Goal: Information Seeking & Learning: Learn about a topic

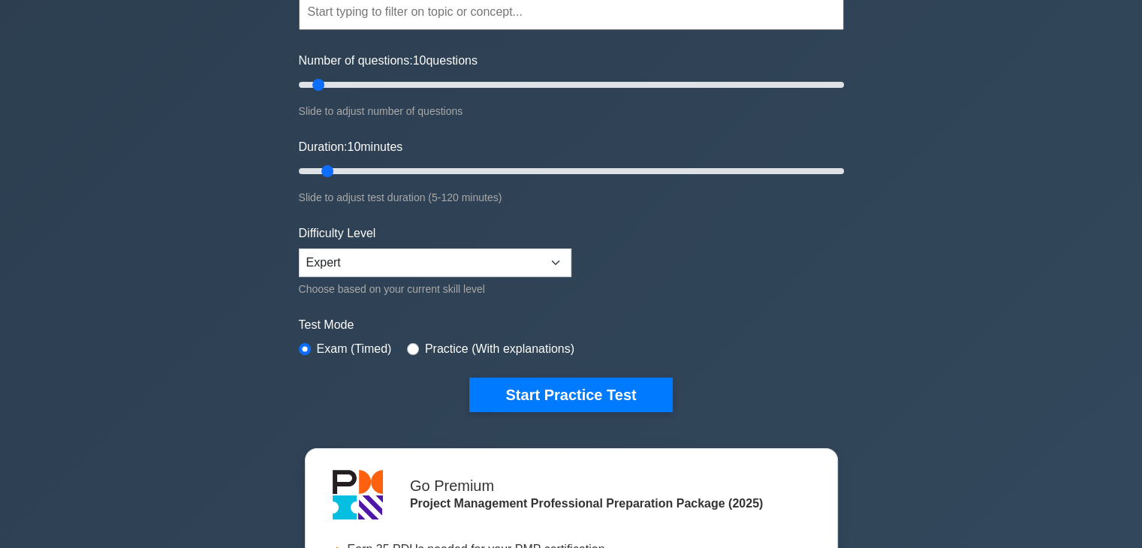
scroll to position [146, 0]
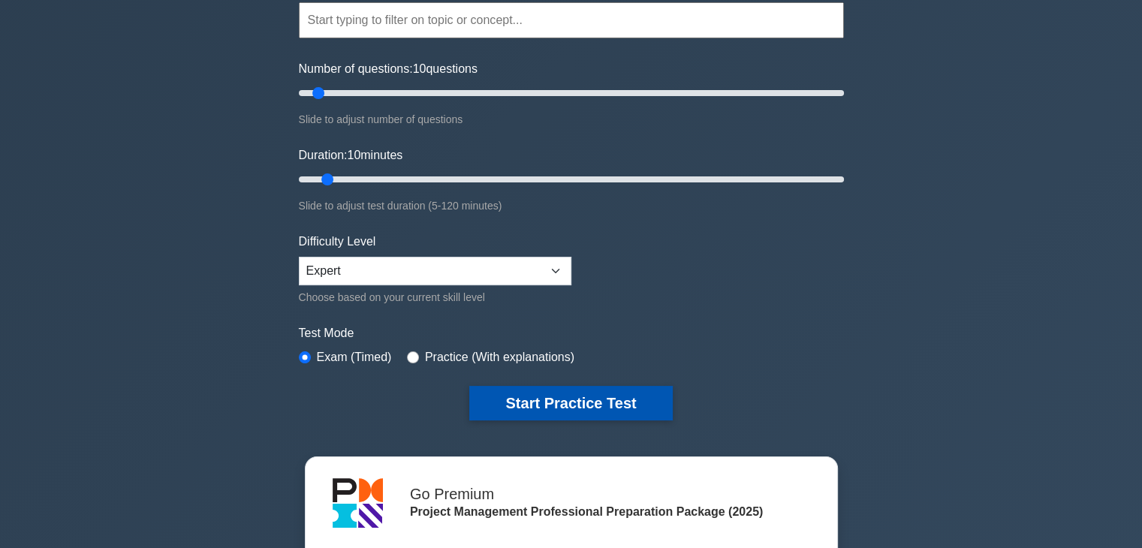
click at [519, 406] on button "Start Practice Test" at bounding box center [570, 403] width 203 height 35
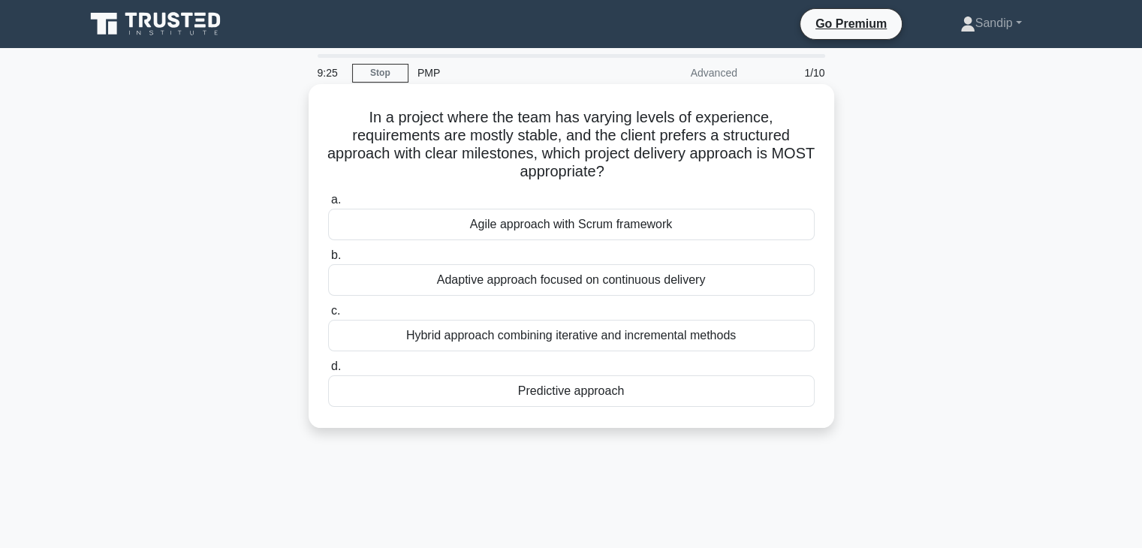
click at [563, 398] on div "Predictive approach" at bounding box center [571, 391] width 486 height 32
click at [328, 371] on input "d. Predictive approach" at bounding box center [328, 367] width 0 height 10
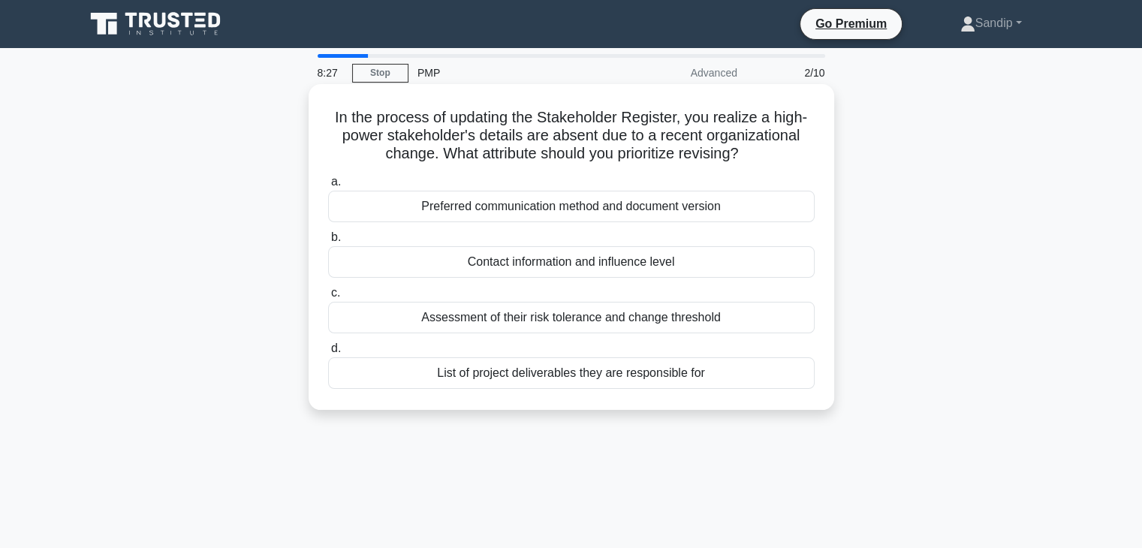
click at [678, 265] on div "Contact information and influence level" at bounding box center [571, 262] width 486 height 32
click at [328, 242] on input "b. Contact information and influence level" at bounding box center [328, 238] width 0 height 10
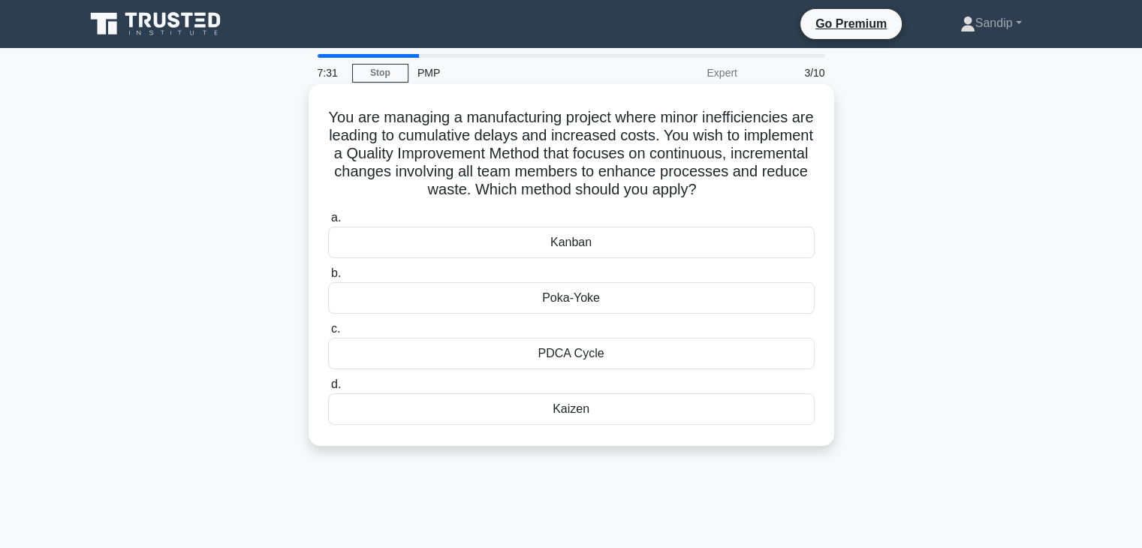
click at [575, 405] on div "Kaizen" at bounding box center [571, 409] width 486 height 32
click at [328, 390] on input "d. Kaizen" at bounding box center [328, 385] width 0 height 10
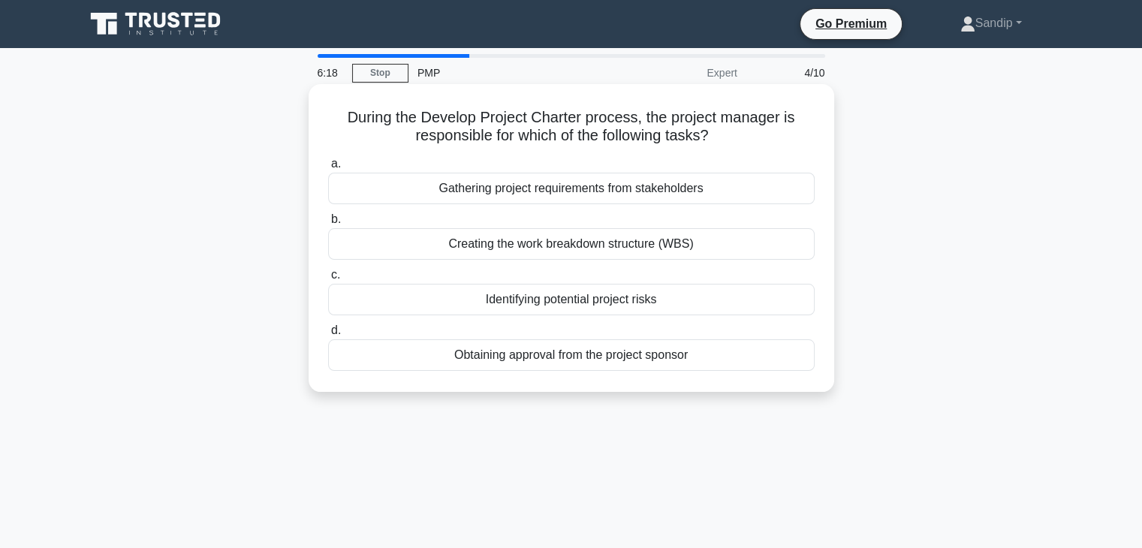
click at [564, 182] on div "Gathering project requirements from stakeholders" at bounding box center [571, 189] width 486 height 32
click at [328, 169] on input "a. Gathering project requirements from stakeholders" at bounding box center [328, 164] width 0 height 10
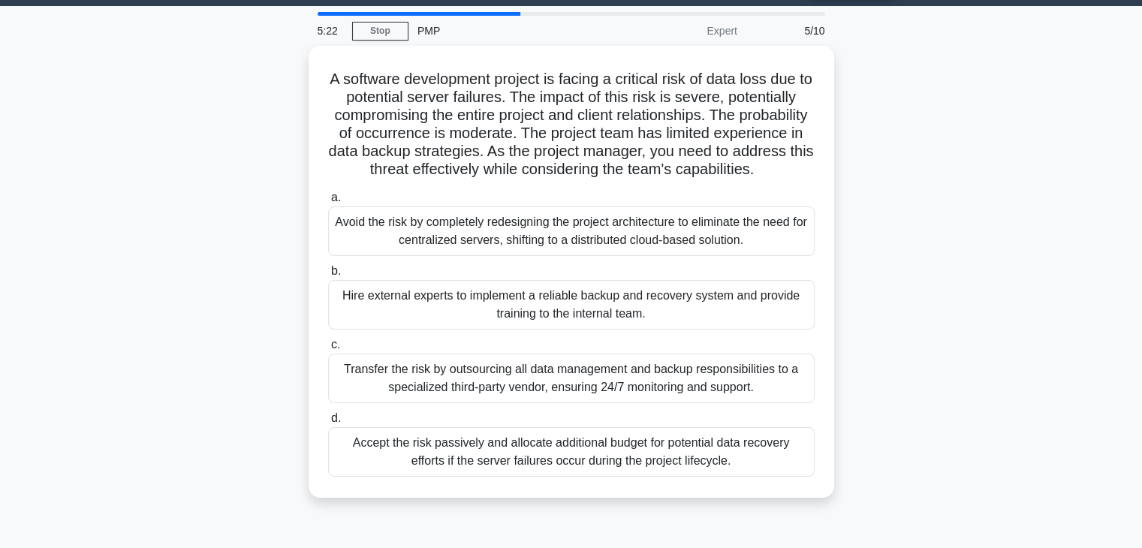
scroll to position [43, 0]
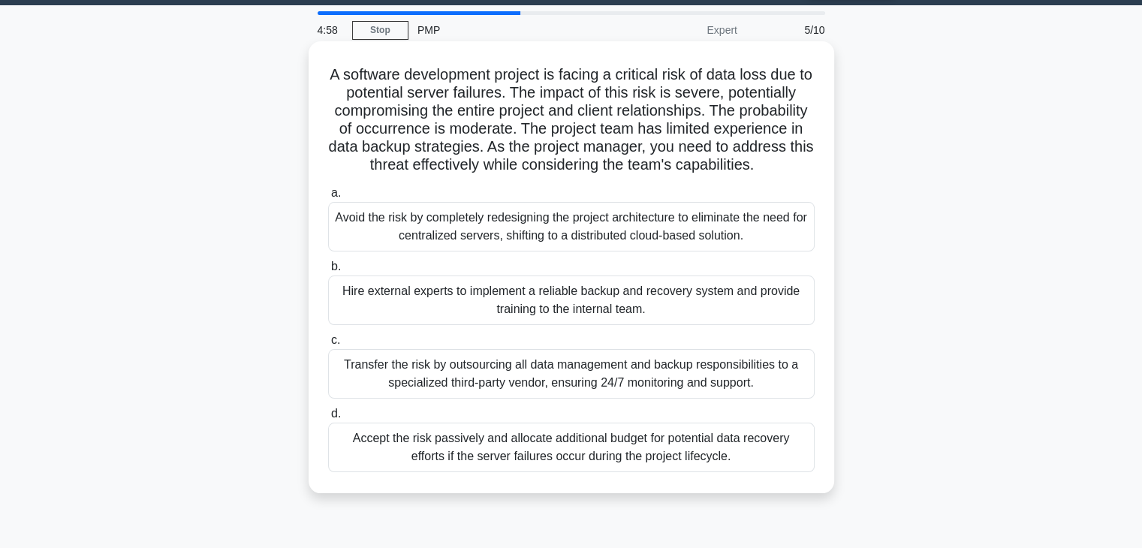
click at [423, 310] on div "Hire external experts to implement a reliable backup and recovery system and pr…" at bounding box center [571, 300] width 486 height 50
click at [328, 272] on input "b. Hire external experts to implement a reliable backup and recovery system and…" at bounding box center [328, 267] width 0 height 10
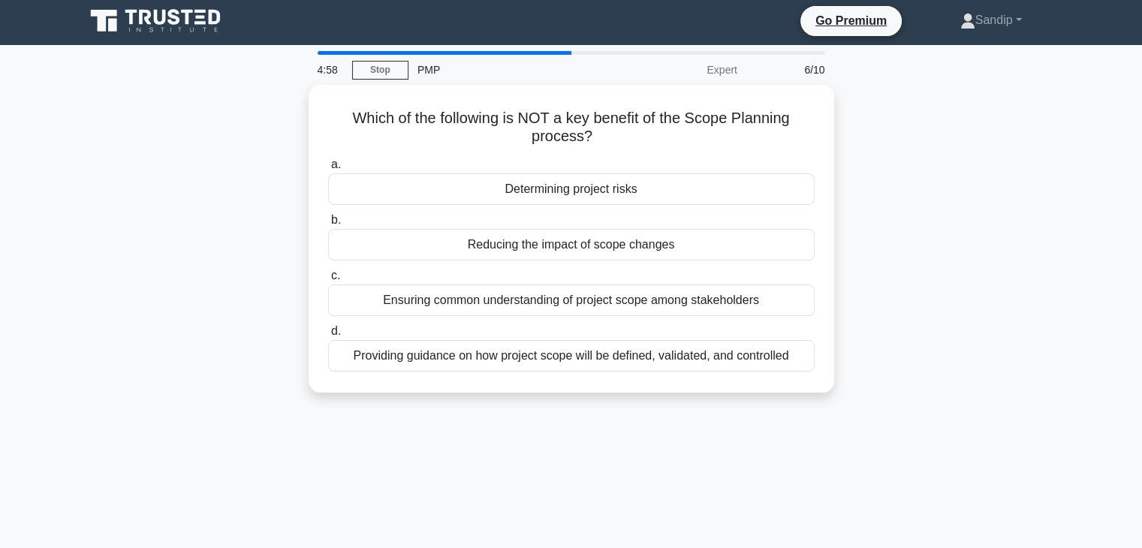
scroll to position [0, 0]
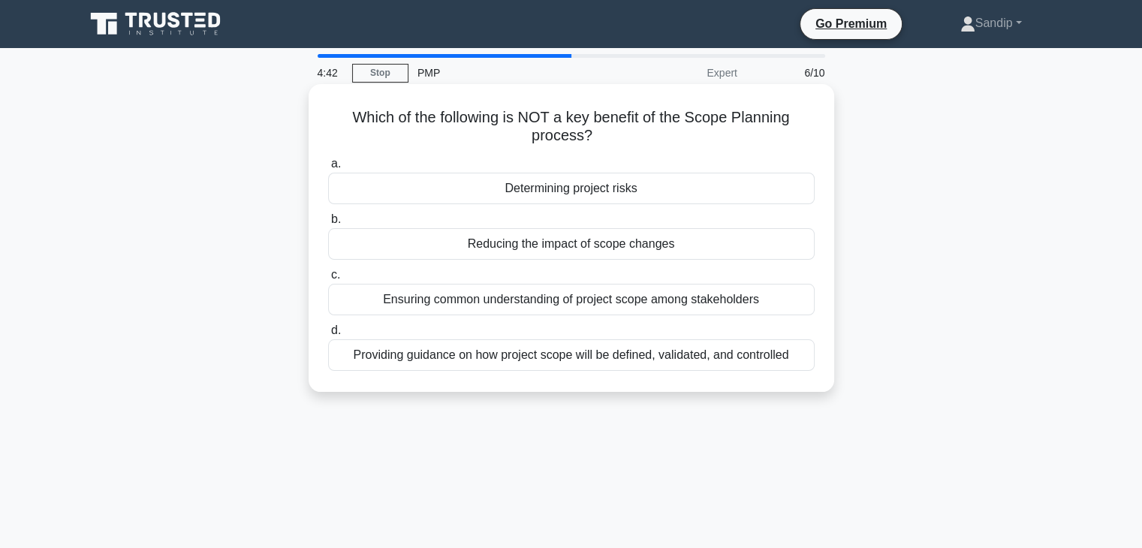
click at [542, 182] on div "Determining project risks" at bounding box center [571, 189] width 486 height 32
click at [328, 169] on input "a. Determining project risks" at bounding box center [328, 164] width 0 height 10
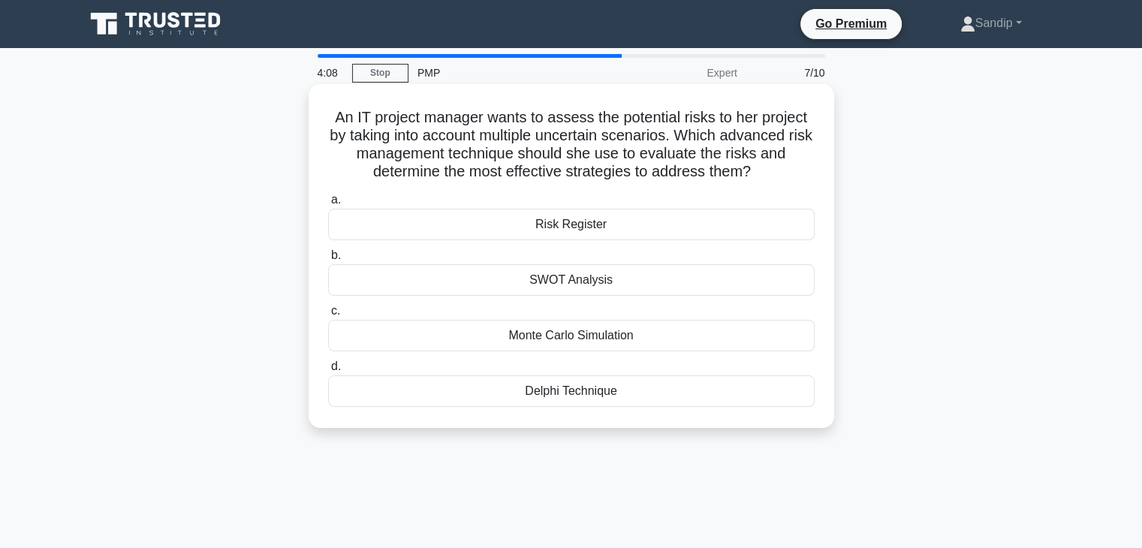
click at [570, 335] on div "Monte Carlo Simulation" at bounding box center [571, 336] width 486 height 32
click at [328, 316] on input "c. Monte Carlo Simulation" at bounding box center [328, 311] width 0 height 10
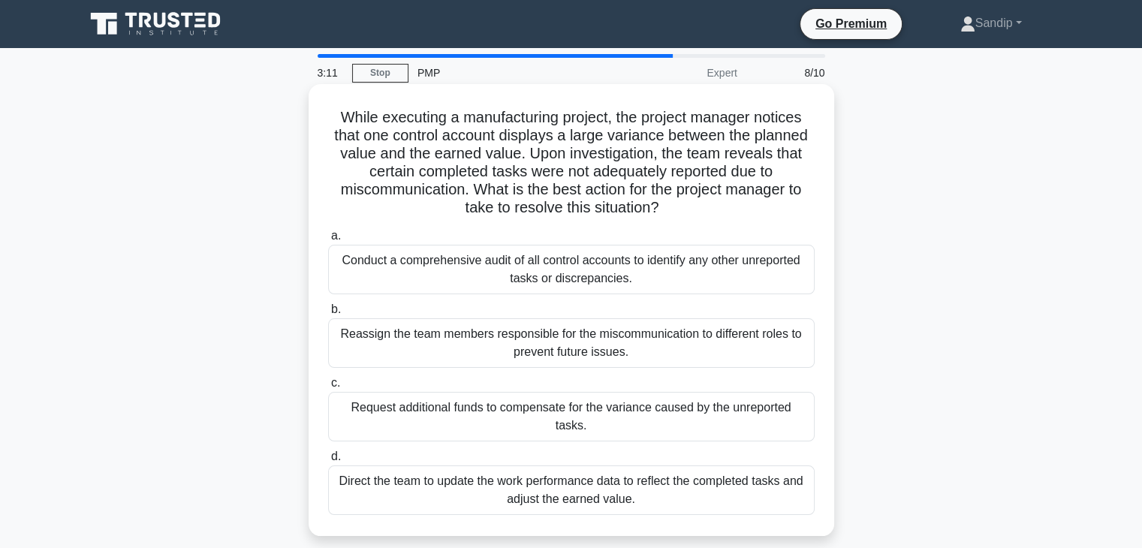
click at [413, 476] on div "Direct the team to update the work performance data to reflect the completed ta…" at bounding box center [571, 490] width 486 height 50
click at [328, 462] on input "d. Direct the team to update the work performance data to reflect the completed…" at bounding box center [328, 457] width 0 height 10
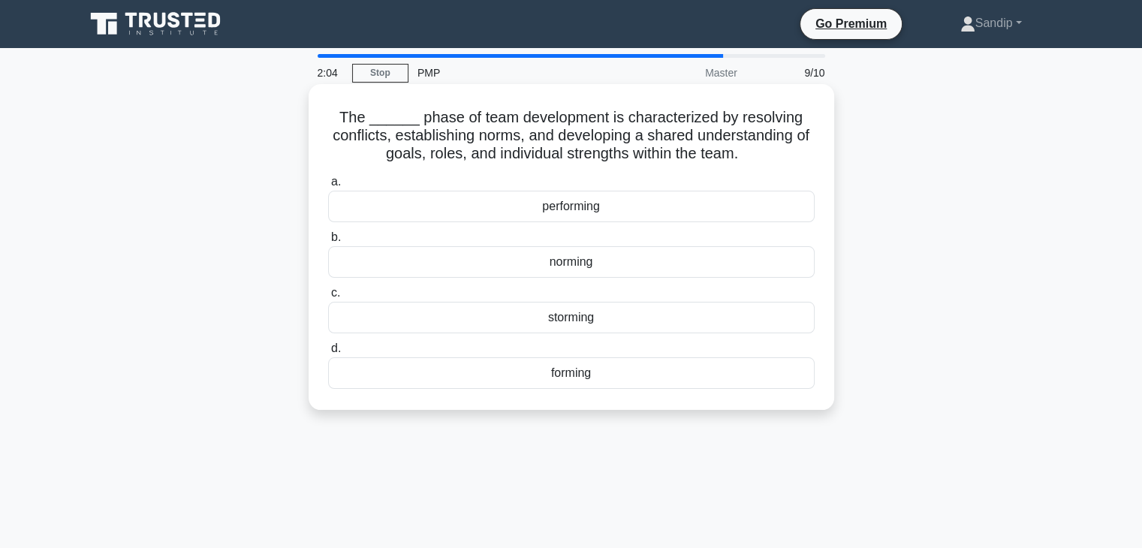
click at [561, 326] on div "storming" at bounding box center [571, 318] width 486 height 32
click at [328, 298] on input "c. storming" at bounding box center [328, 293] width 0 height 10
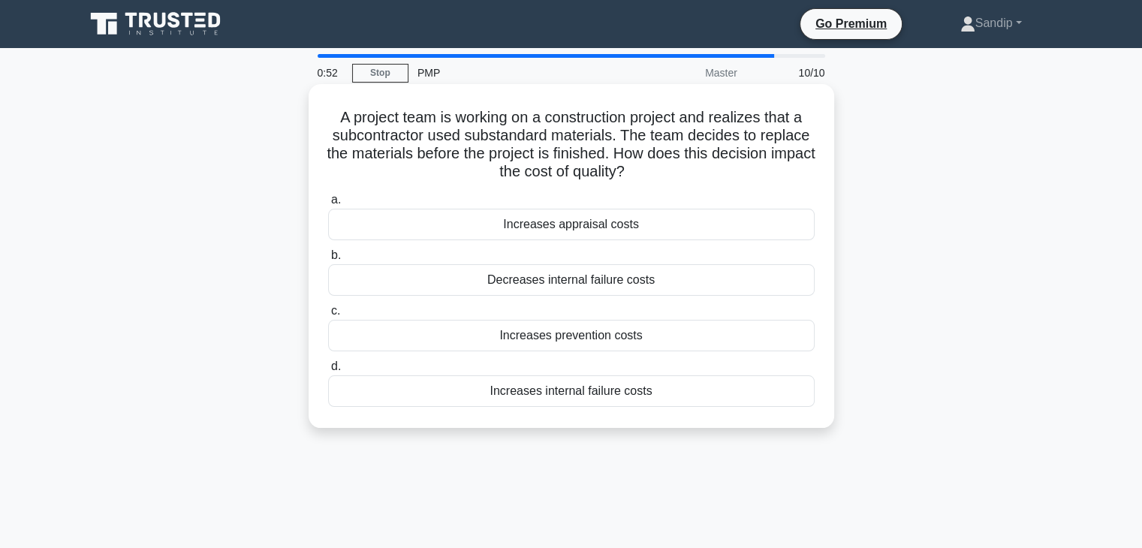
click at [498, 280] on div "Decreases internal failure costs" at bounding box center [571, 280] width 486 height 32
click at [328, 260] on input "b. Decreases internal failure costs" at bounding box center [328, 256] width 0 height 10
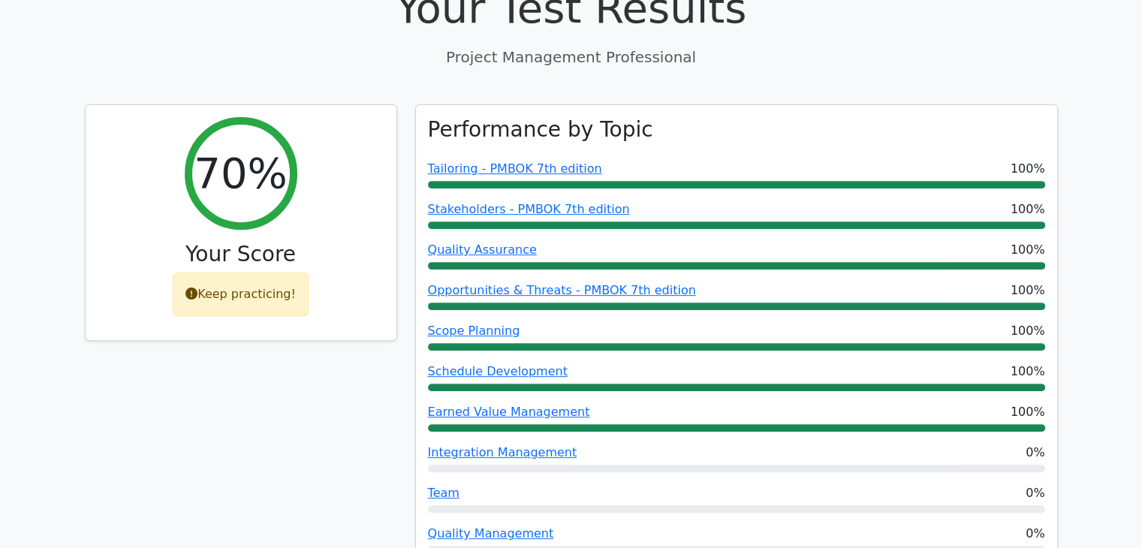
scroll to position [580, 0]
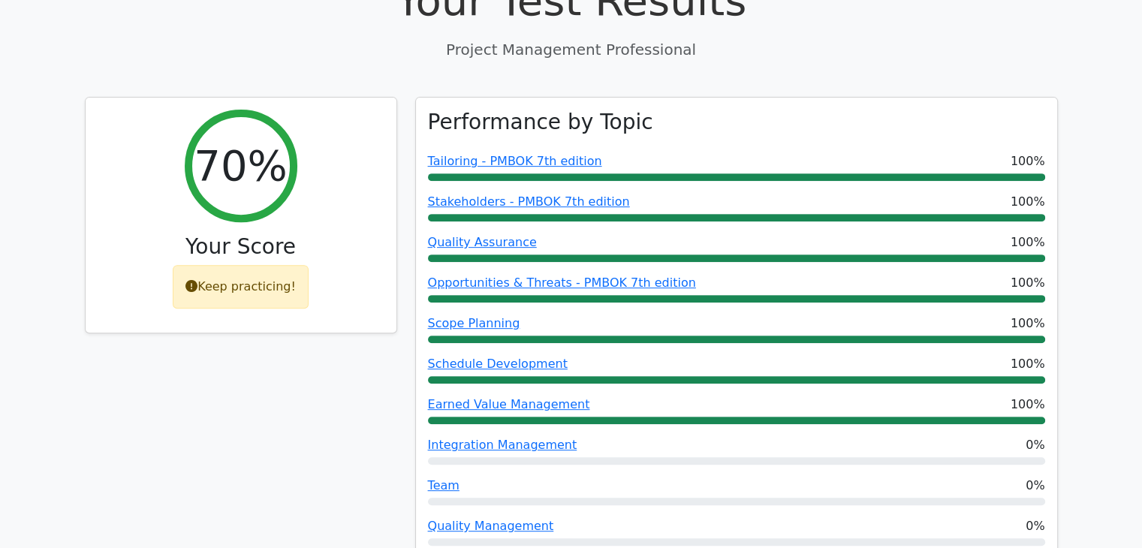
drag, startPoint x: 1148, startPoint y: 71, endPoint x: 1152, endPoint y: 158, distance: 87.2
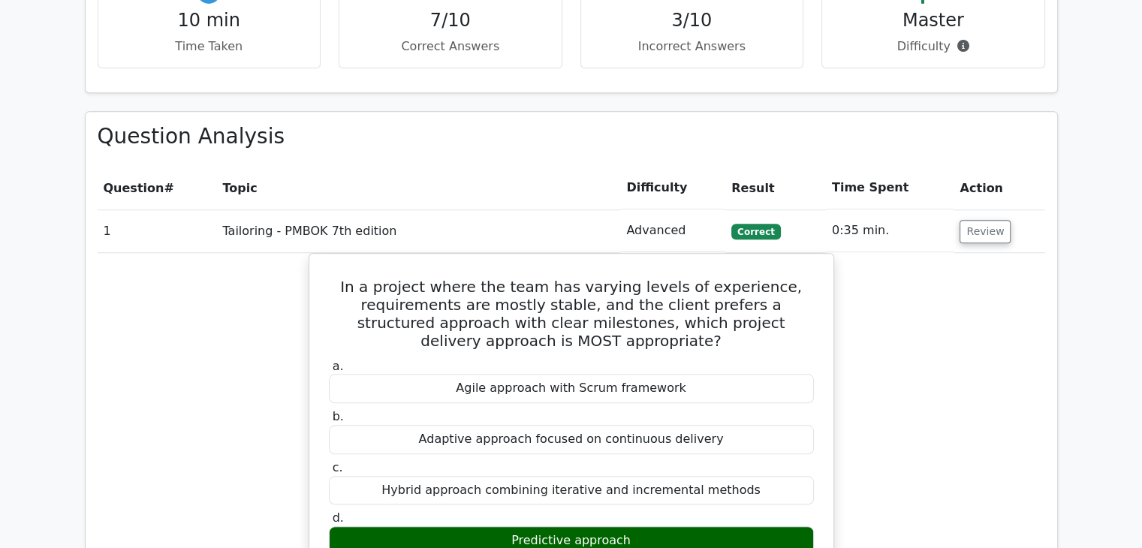
scroll to position [1241, 0]
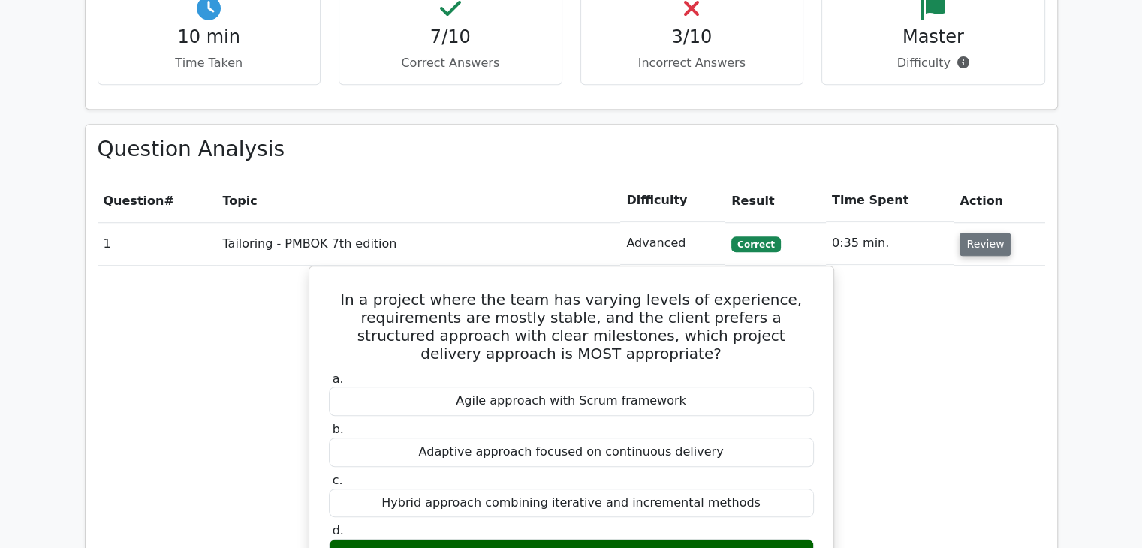
click at [979, 233] on button "Review" at bounding box center [984, 244] width 51 height 23
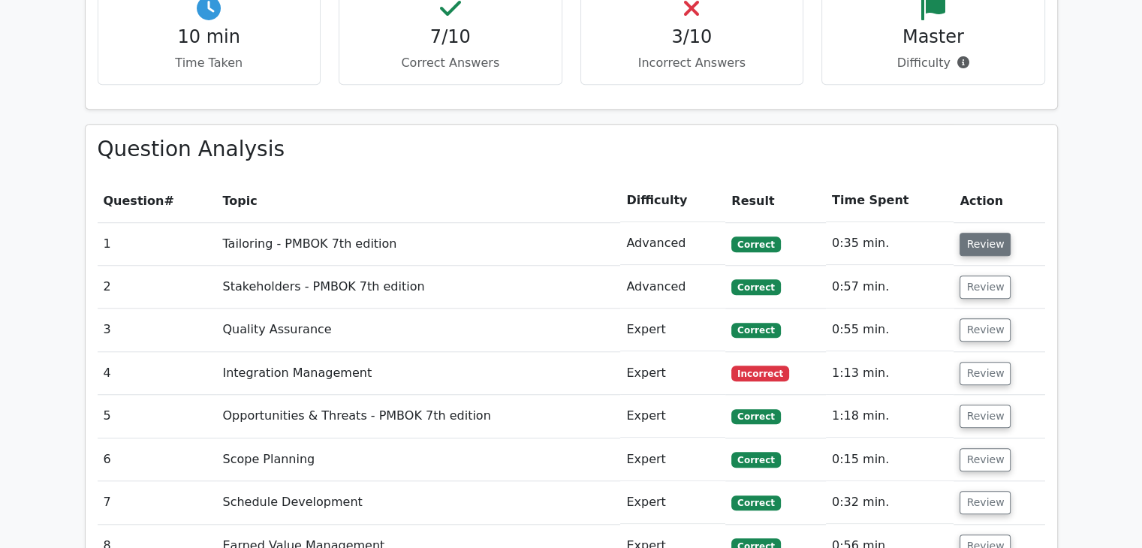
click at [979, 233] on button "Review" at bounding box center [984, 244] width 51 height 23
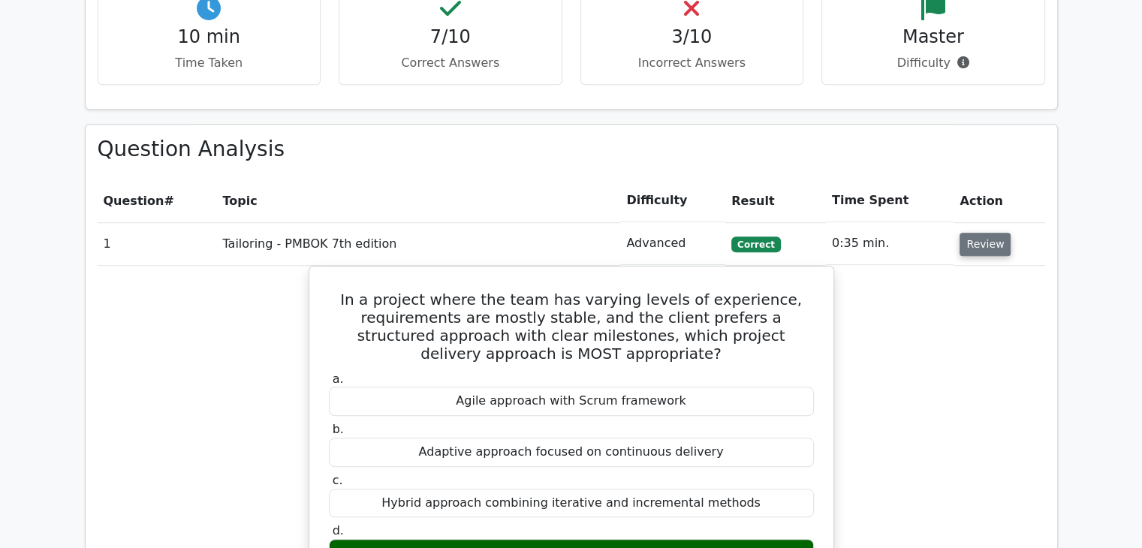
click at [979, 233] on button "Review" at bounding box center [984, 244] width 51 height 23
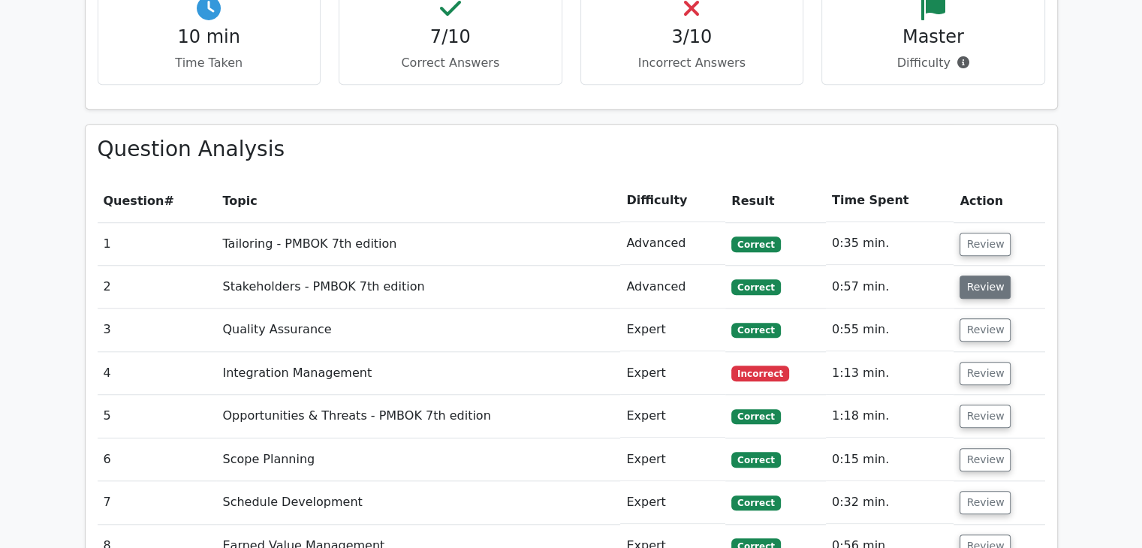
click at [976, 275] on button "Review" at bounding box center [984, 286] width 51 height 23
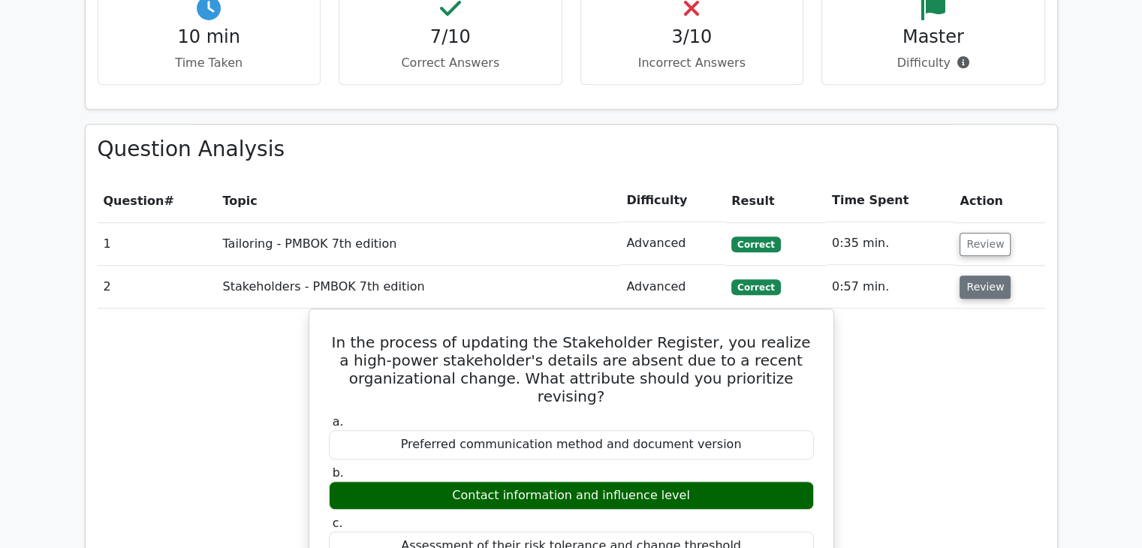
click at [976, 275] on button "Review" at bounding box center [984, 286] width 51 height 23
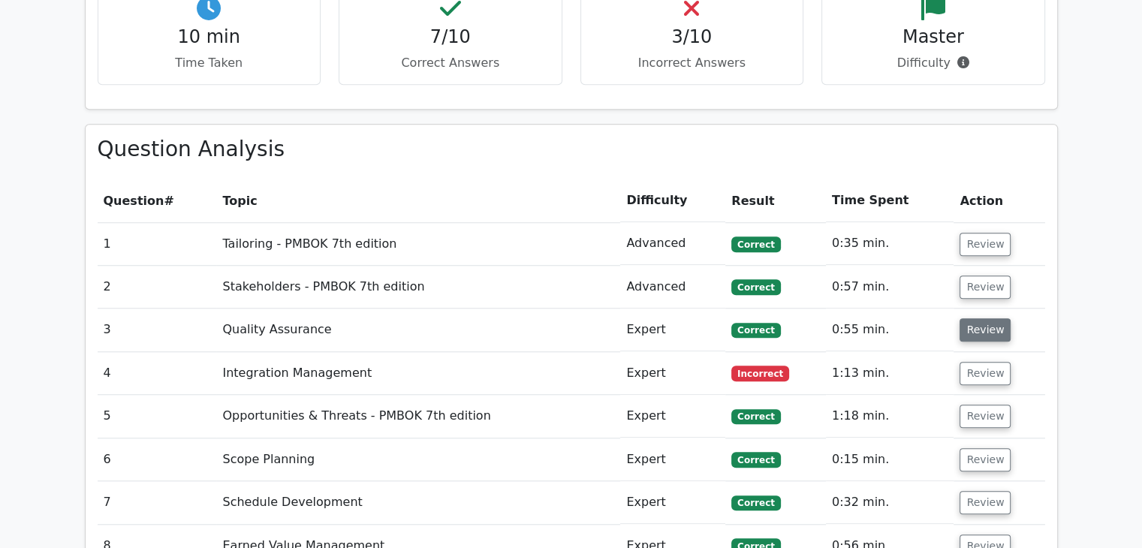
click at [973, 318] on button "Review" at bounding box center [984, 329] width 51 height 23
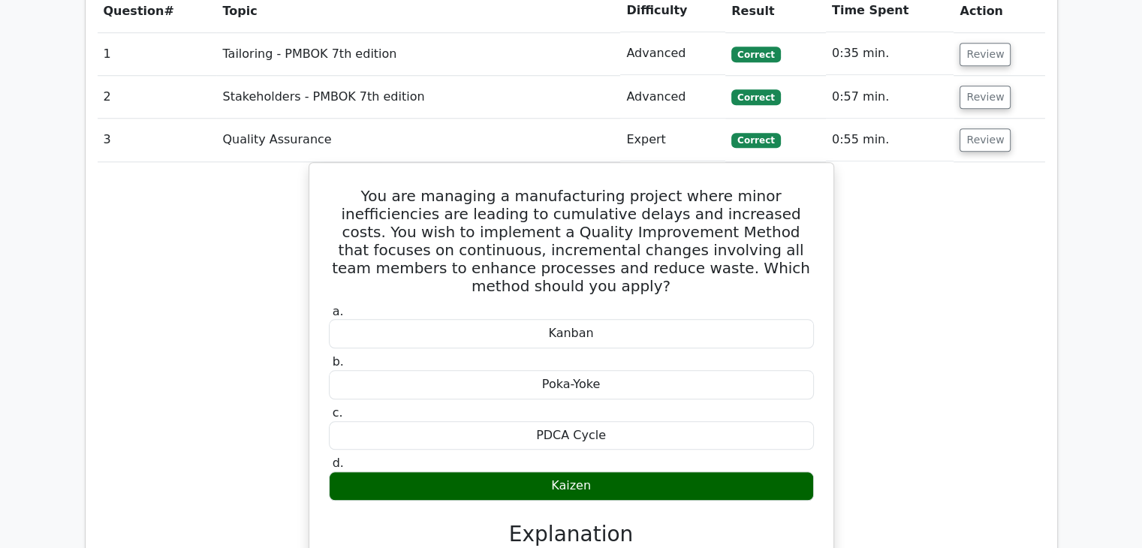
scroll to position [1446, 0]
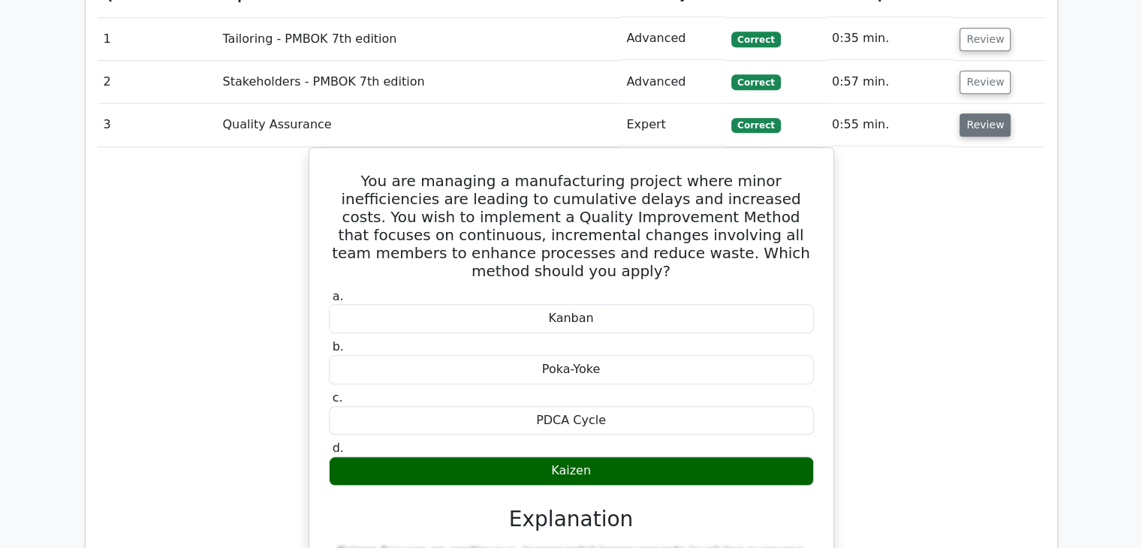
click at [976, 113] on button "Review" at bounding box center [984, 124] width 51 height 23
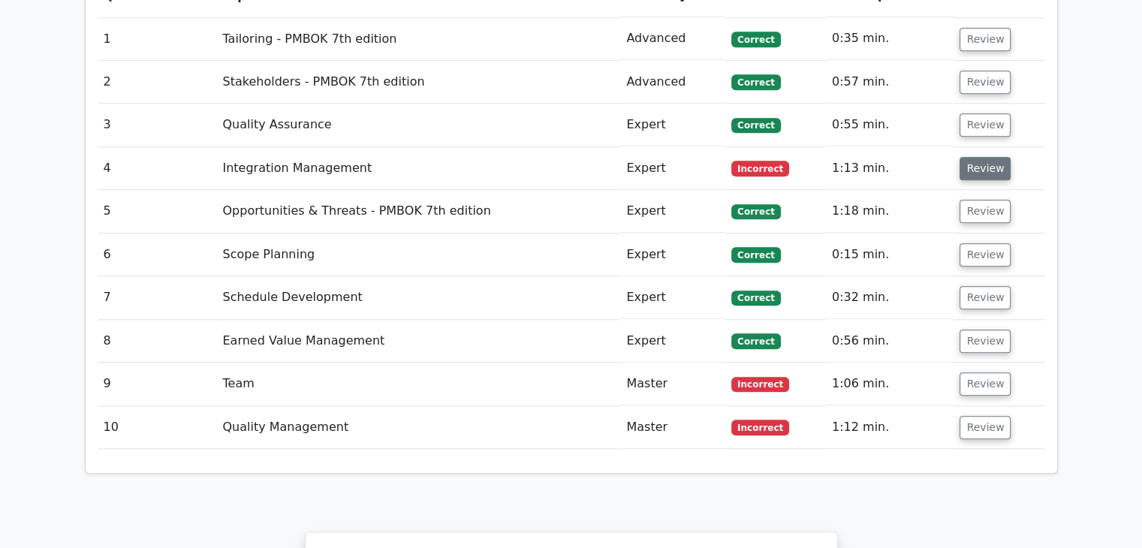
click at [973, 157] on button "Review" at bounding box center [984, 168] width 51 height 23
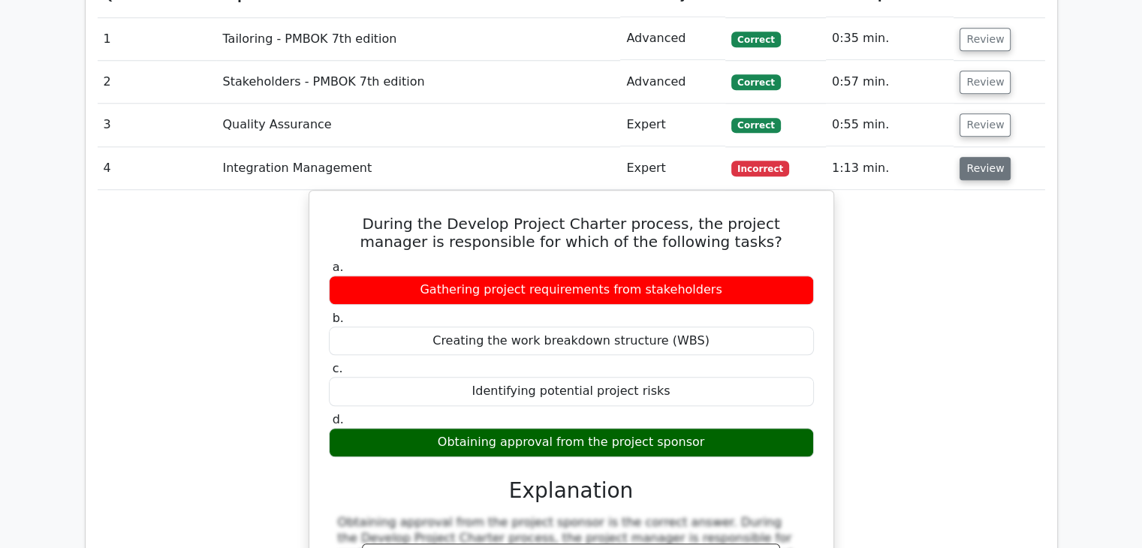
click at [973, 157] on button "Review" at bounding box center [984, 168] width 51 height 23
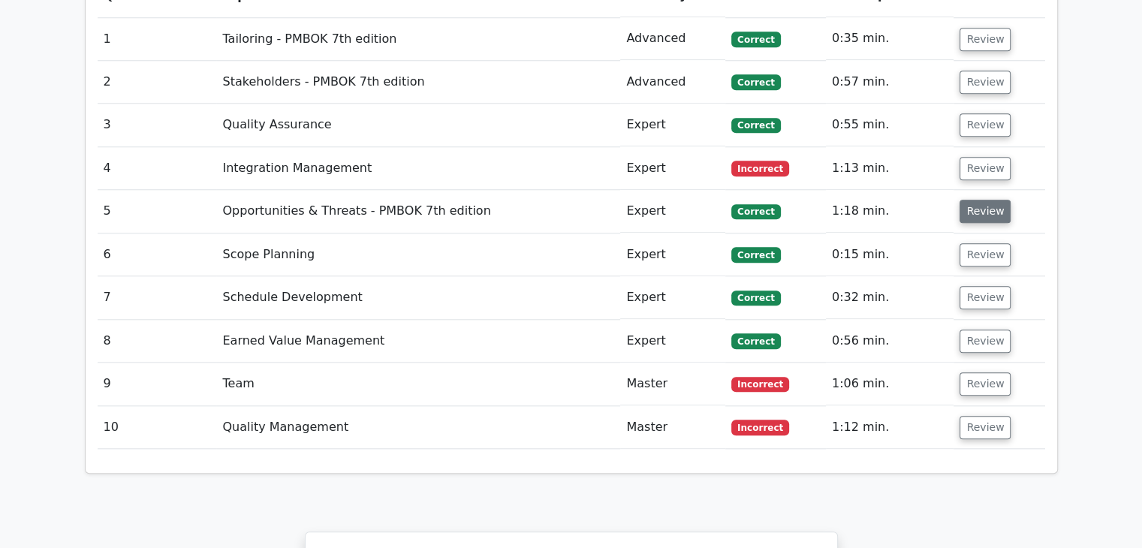
click at [977, 200] on button "Review" at bounding box center [984, 211] width 51 height 23
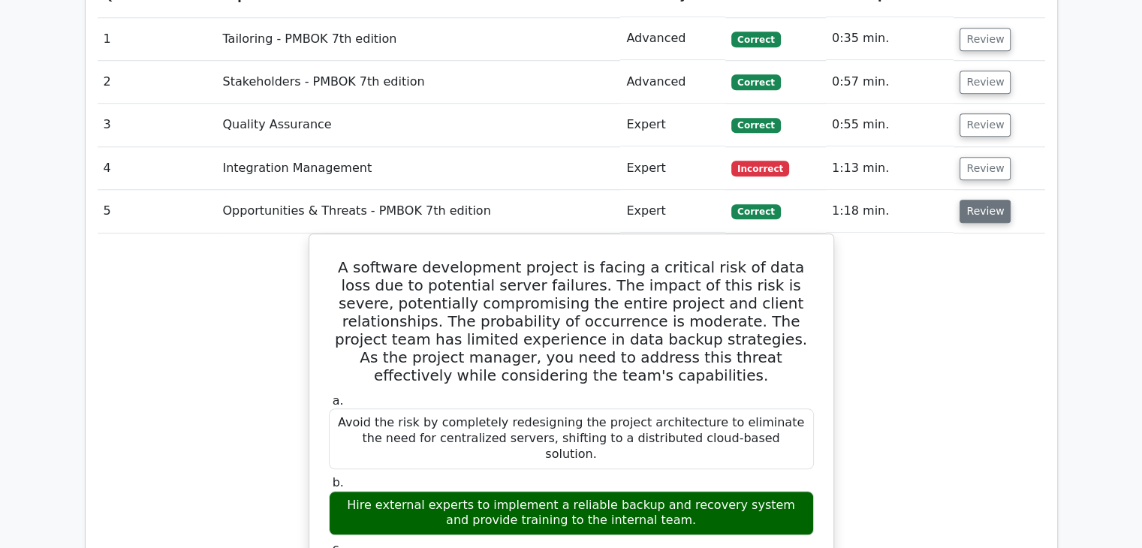
click at [977, 200] on button "Review" at bounding box center [984, 211] width 51 height 23
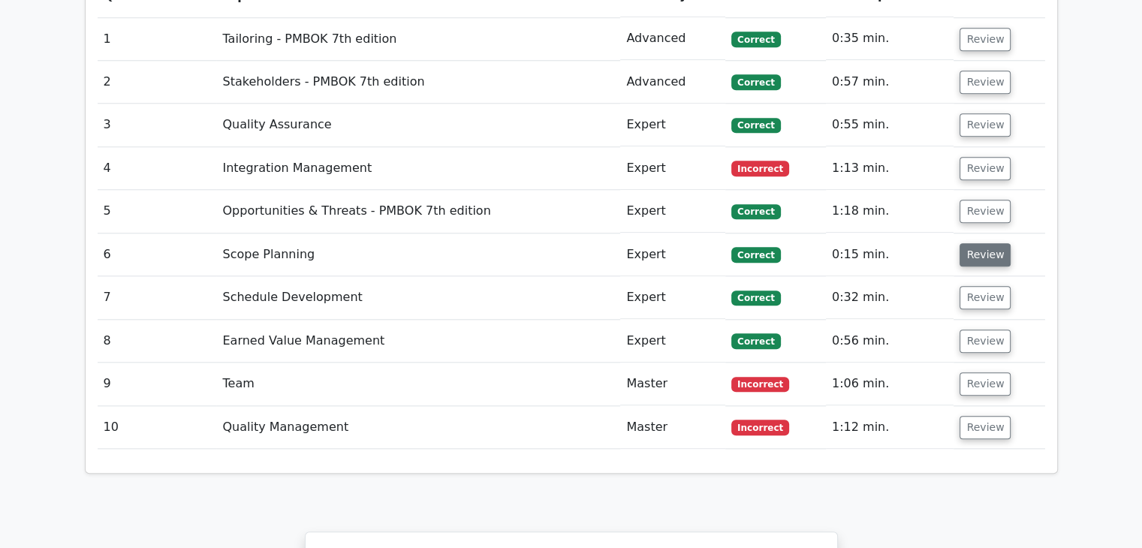
click at [973, 243] on button "Review" at bounding box center [984, 254] width 51 height 23
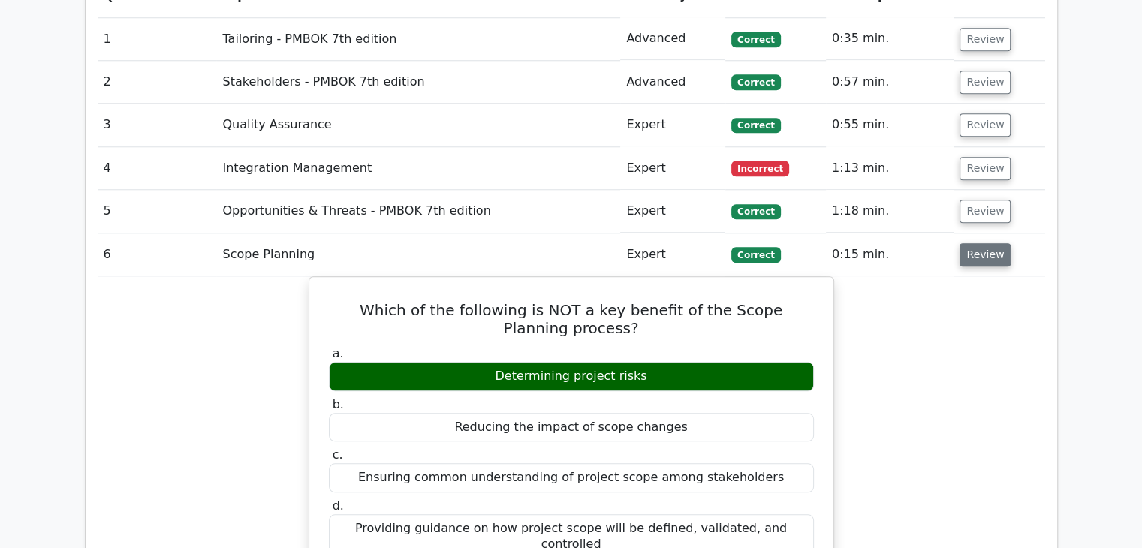
click at [973, 243] on button "Review" at bounding box center [984, 254] width 51 height 23
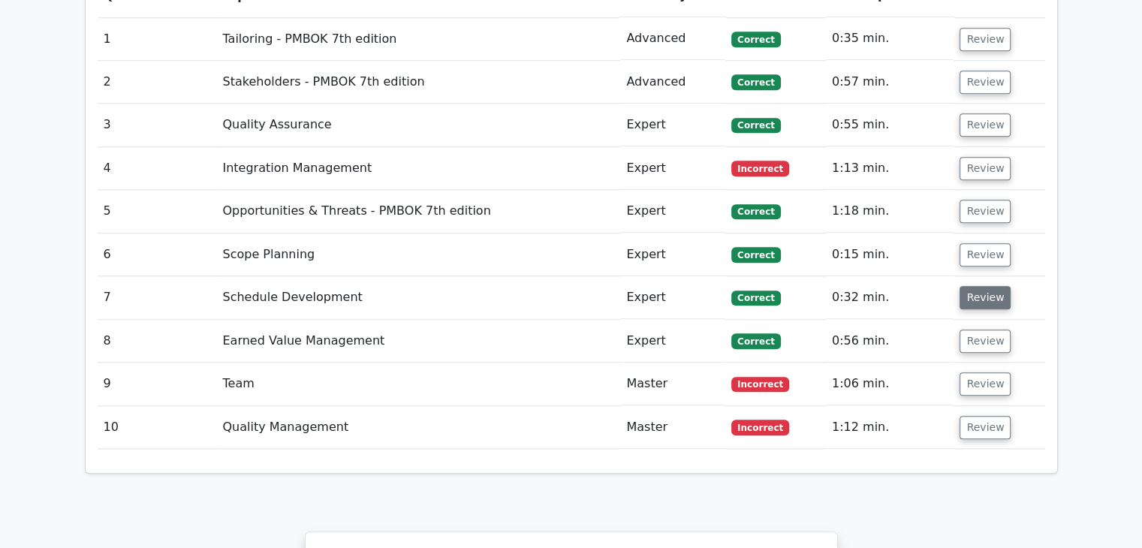
click at [970, 286] on button "Review" at bounding box center [984, 297] width 51 height 23
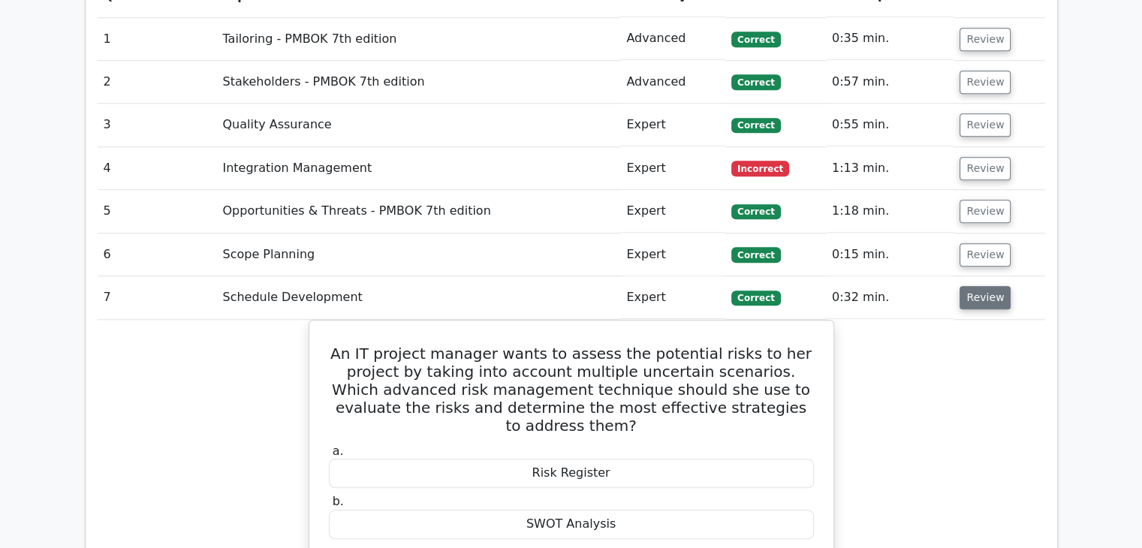
click at [970, 286] on button "Review" at bounding box center [984, 297] width 51 height 23
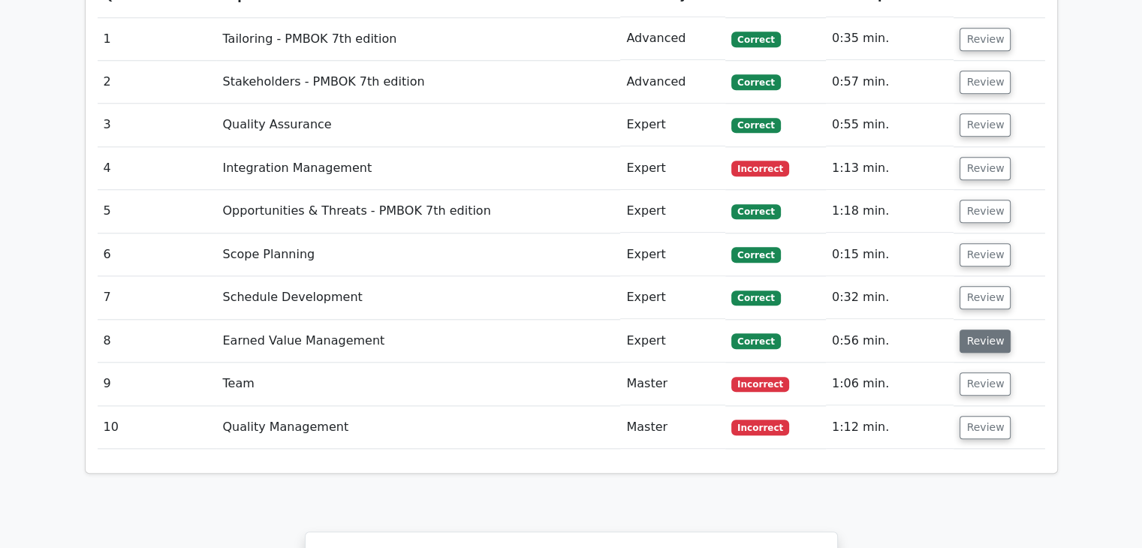
click at [977, 329] on button "Review" at bounding box center [984, 340] width 51 height 23
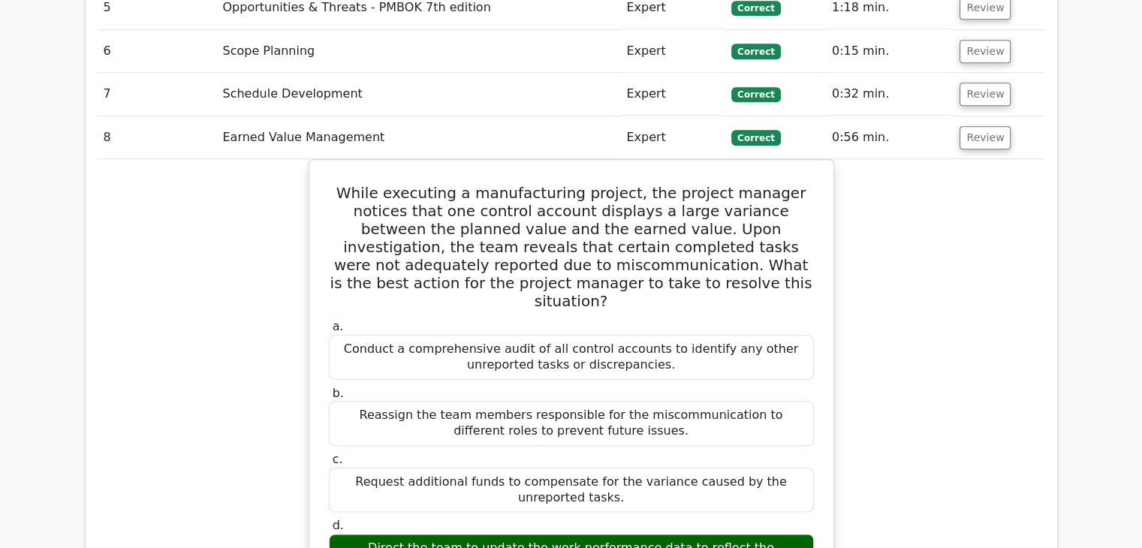
scroll to position [1657, 0]
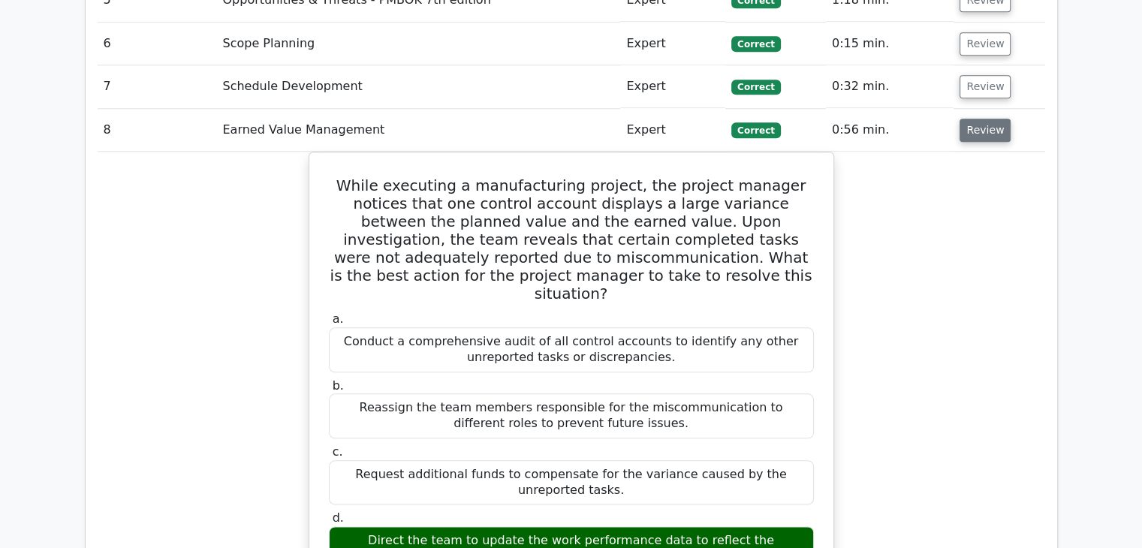
click at [988, 119] on button "Review" at bounding box center [984, 130] width 51 height 23
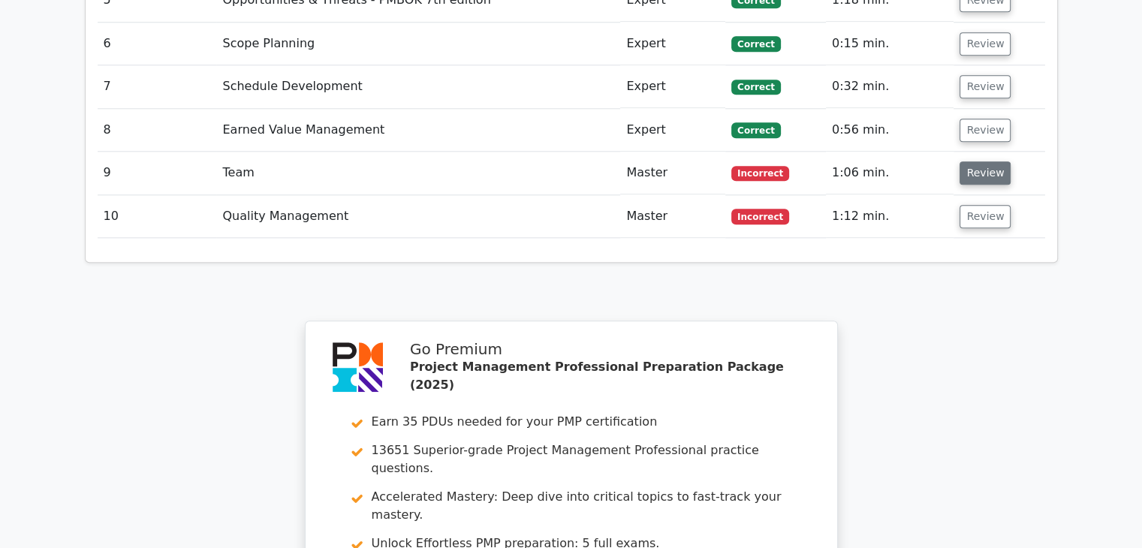
click at [970, 161] on button "Review" at bounding box center [984, 172] width 51 height 23
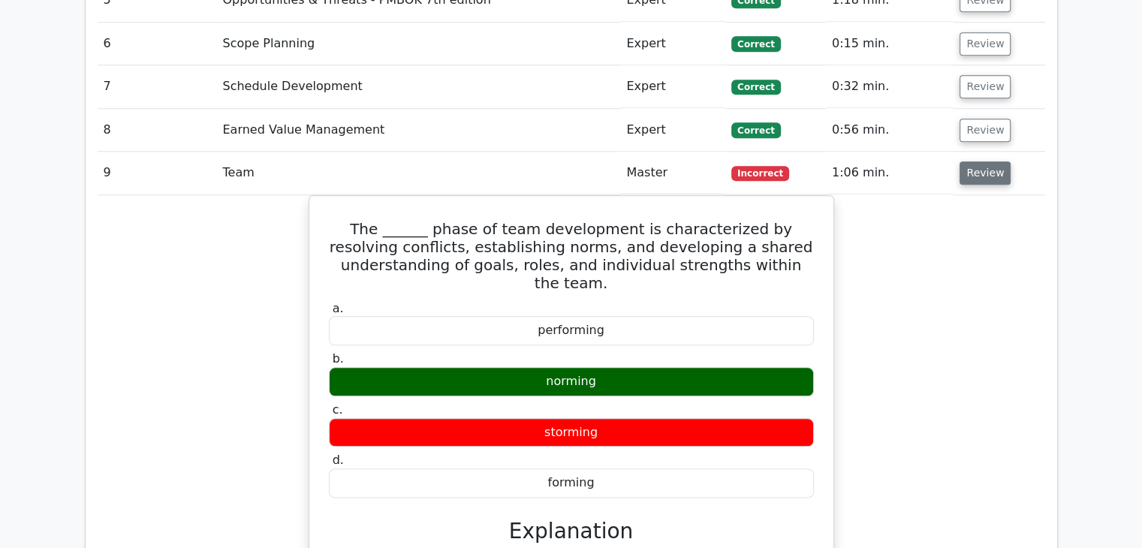
click at [974, 161] on button "Review" at bounding box center [984, 172] width 51 height 23
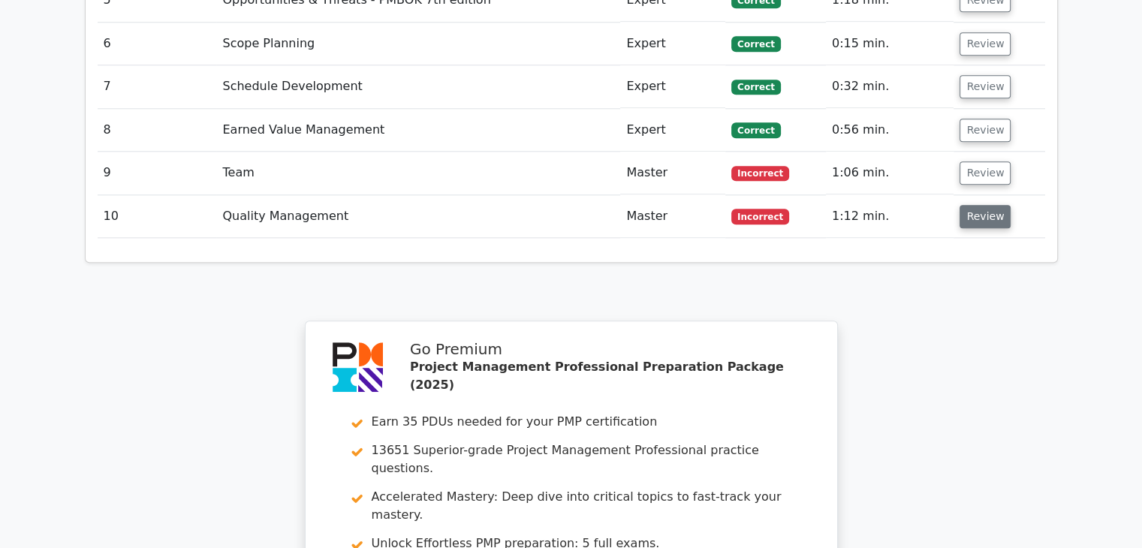
click at [974, 205] on button "Review" at bounding box center [984, 216] width 51 height 23
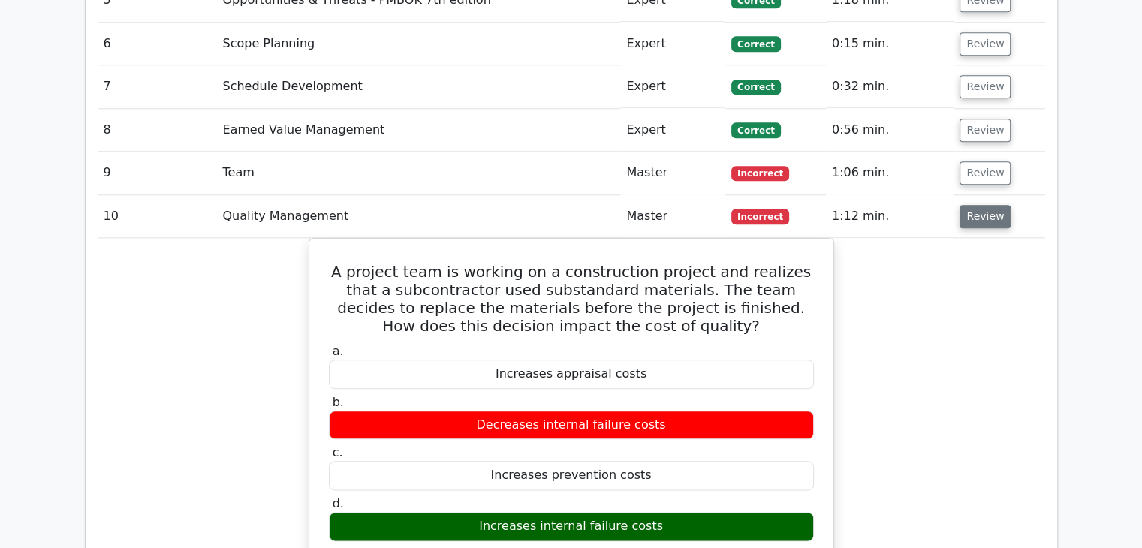
click at [974, 205] on button "Review" at bounding box center [984, 216] width 51 height 23
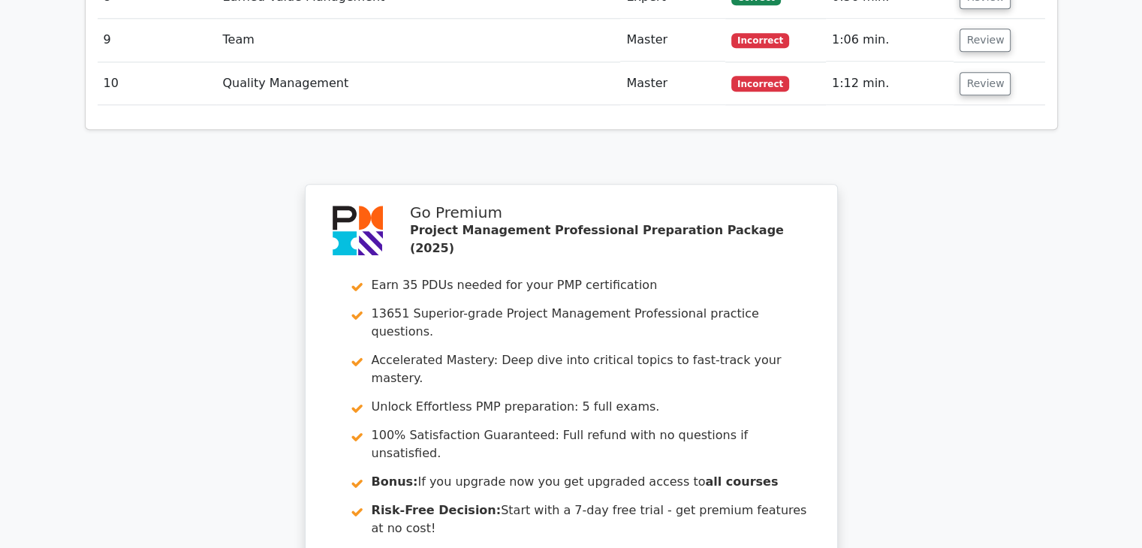
scroll to position [2018, 0]
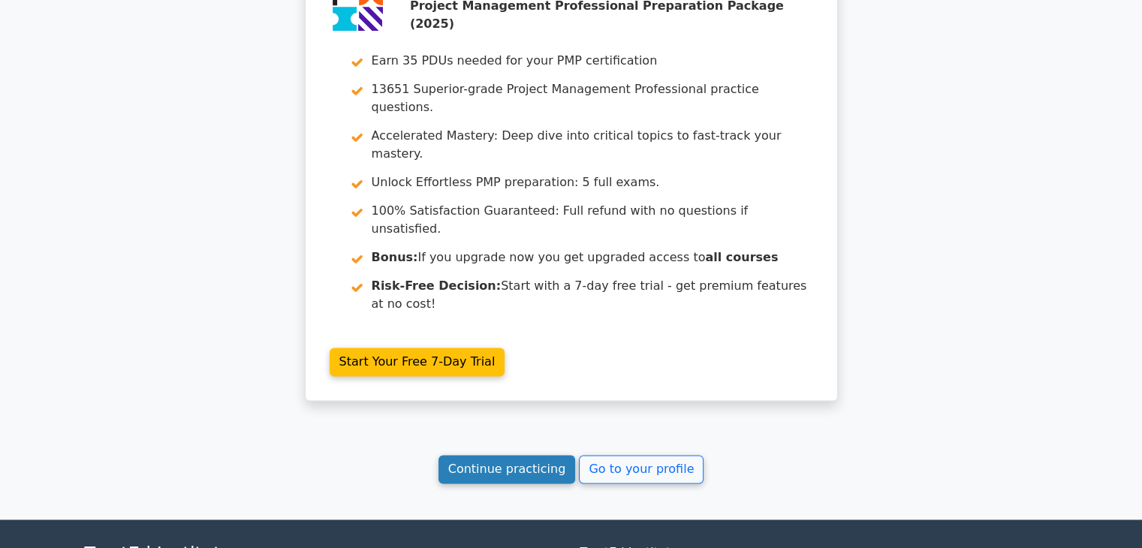
click at [519, 455] on link "Continue practicing" at bounding box center [506, 469] width 137 height 29
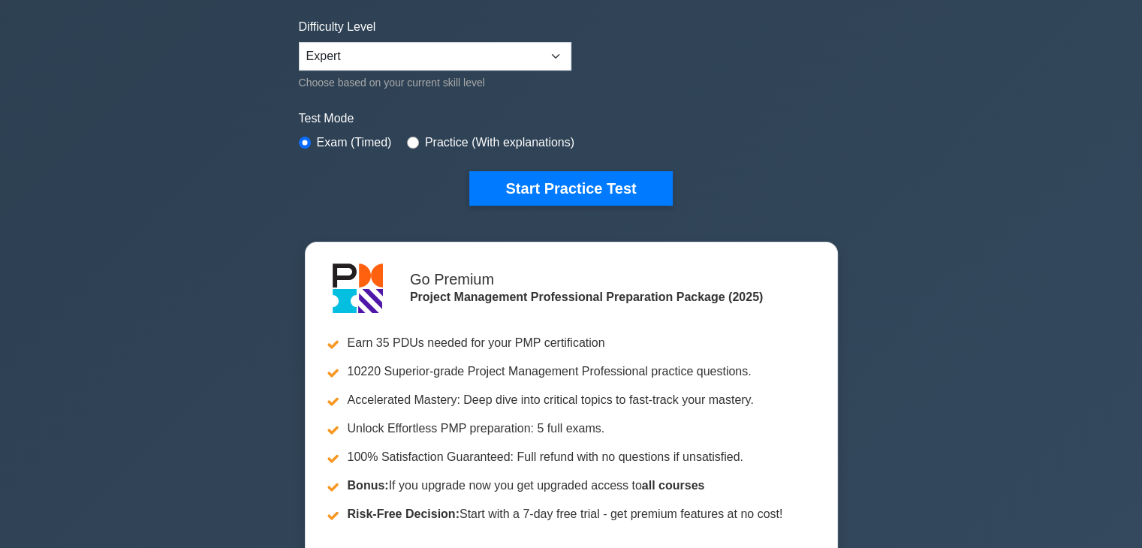
scroll to position [344, 0]
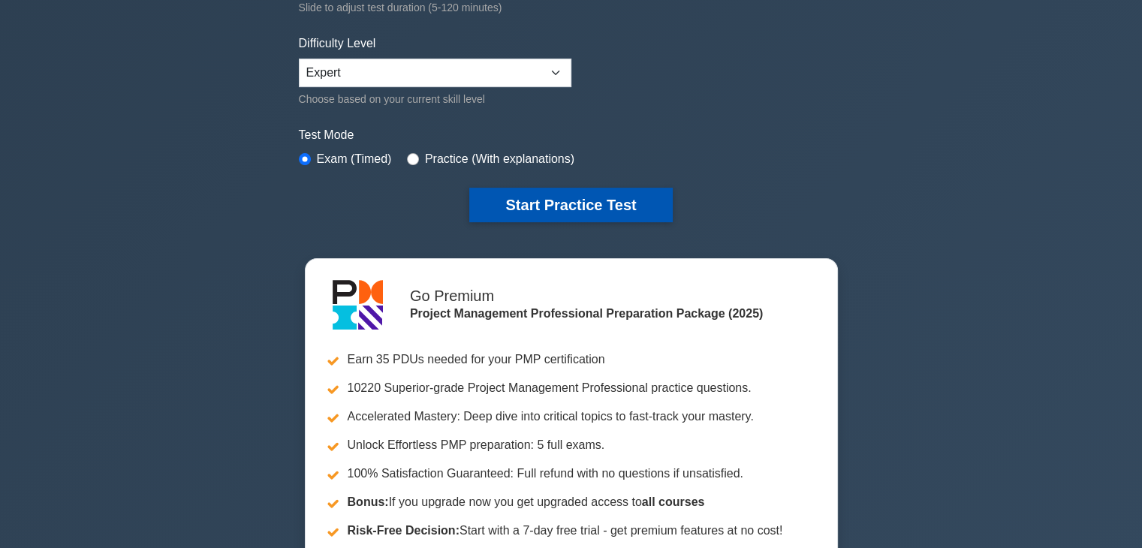
click at [600, 198] on button "Start Practice Test" at bounding box center [570, 205] width 203 height 35
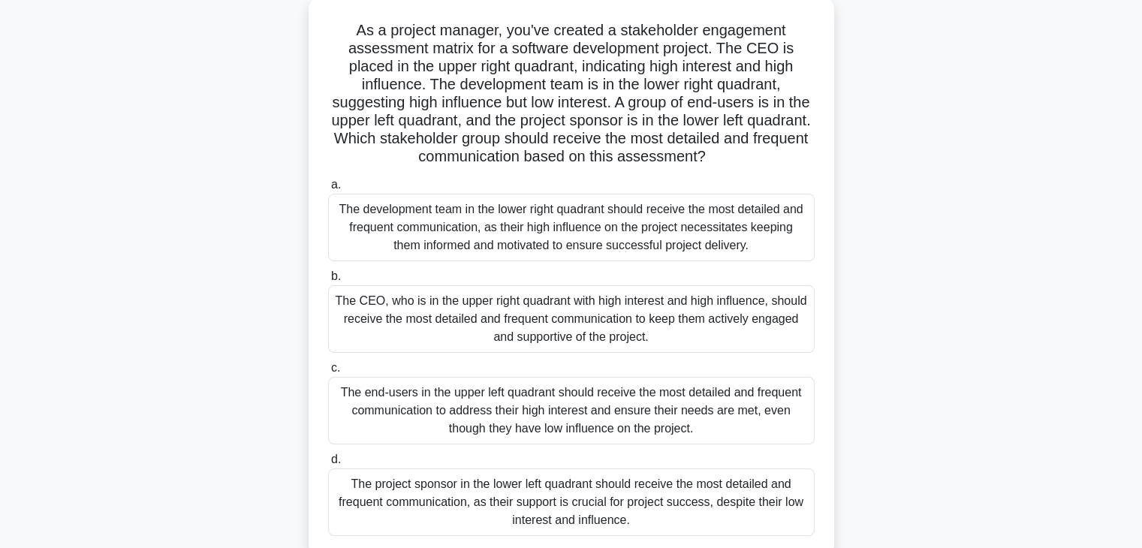
scroll to position [92, 0]
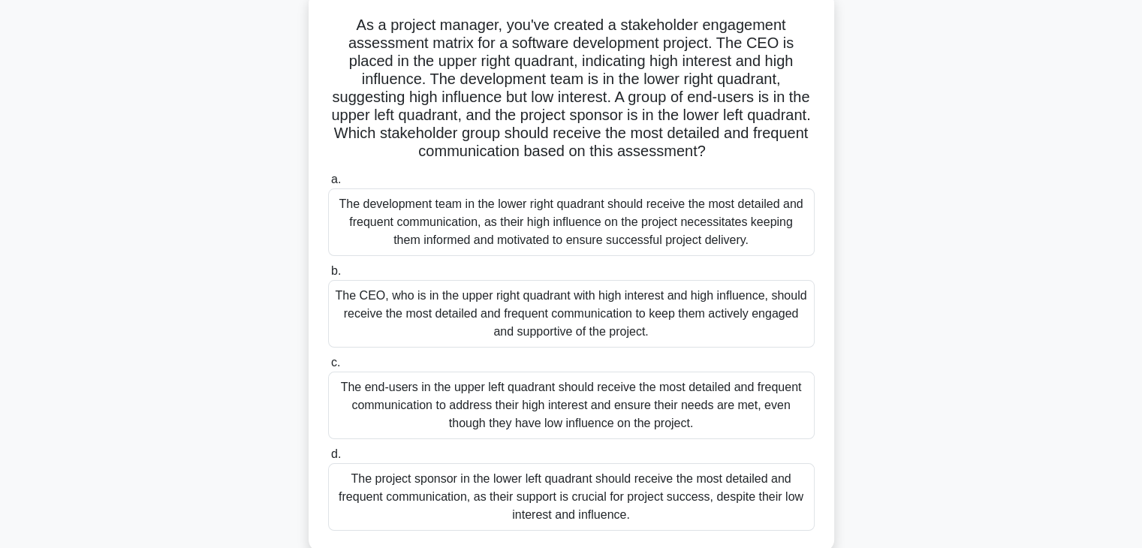
click at [705, 416] on div "The end-users in the upper left quadrant should receive the most detailed and f…" at bounding box center [571, 405] width 486 height 68
click at [328, 368] on input "c. The end-users in the upper left quadrant should receive the most detailed an…" at bounding box center [328, 363] width 0 height 10
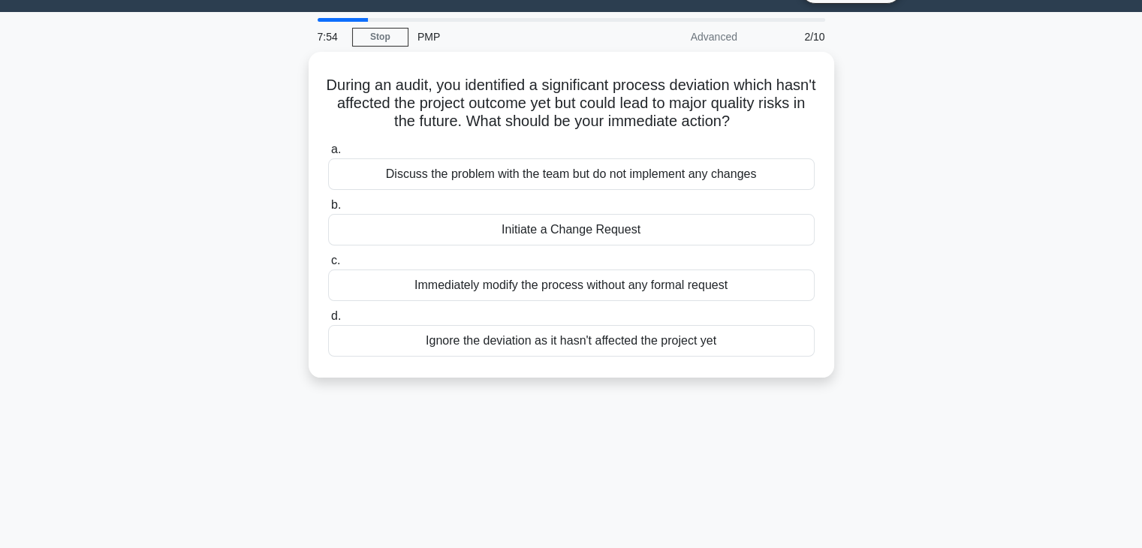
scroll to position [0, 0]
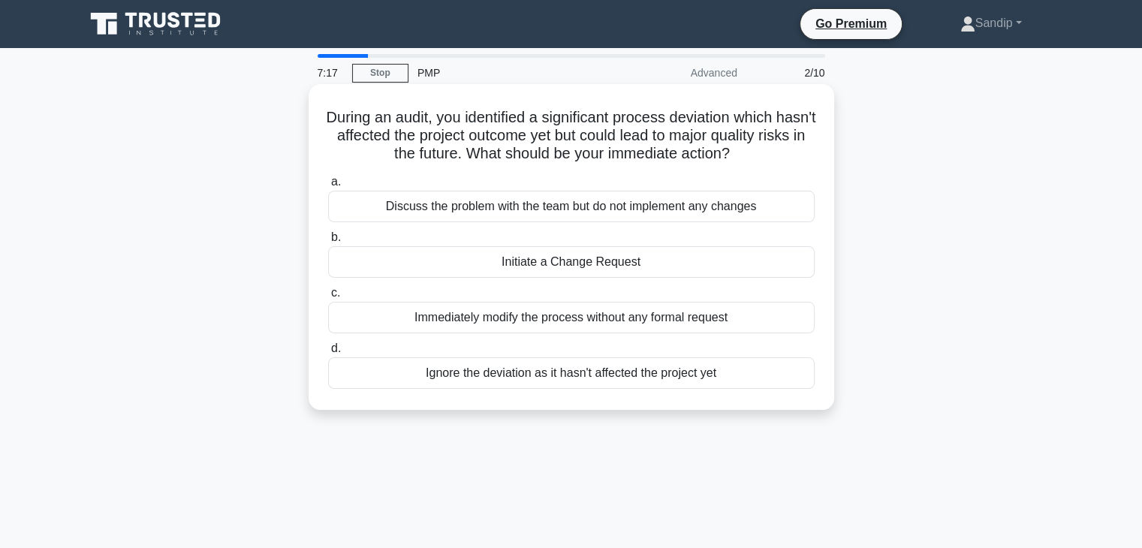
click at [671, 212] on div "Discuss the problem with the team but do not implement any changes" at bounding box center [571, 207] width 486 height 32
click at [328, 187] on input "a. Discuss the problem with the team but do not implement any changes" at bounding box center [328, 182] width 0 height 10
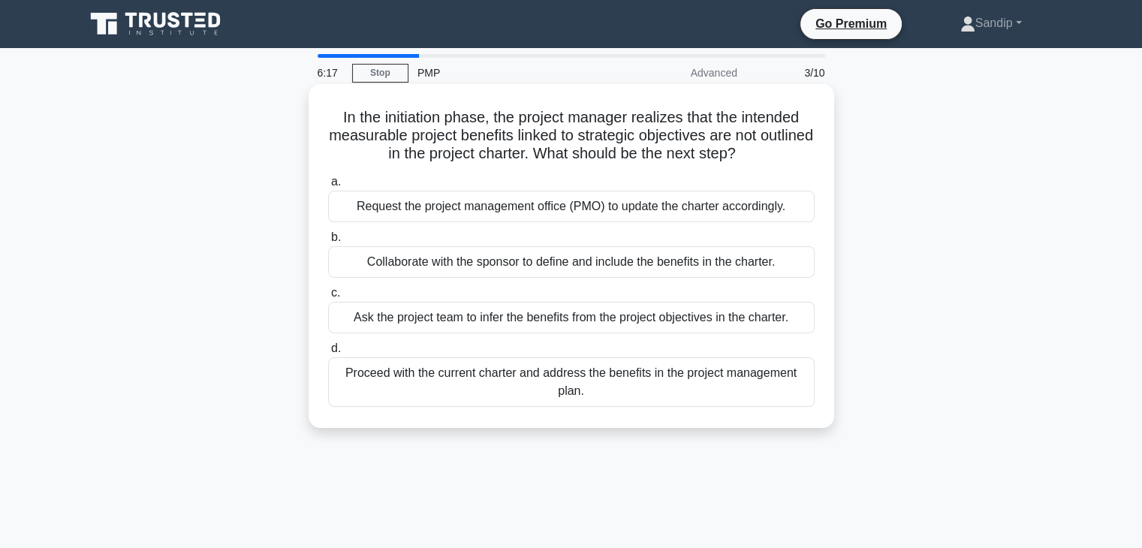
click at [744, 261] on div "Collaborate with the sponsor to define and include the benefits in the charter." at bounding box center [571, 262] width 486 height 32
click at [328, 242] on input "b. Collaborate with the sponsor to define and include the benefits in the chart…" at bounding box center [328, 238] width 0 height 10
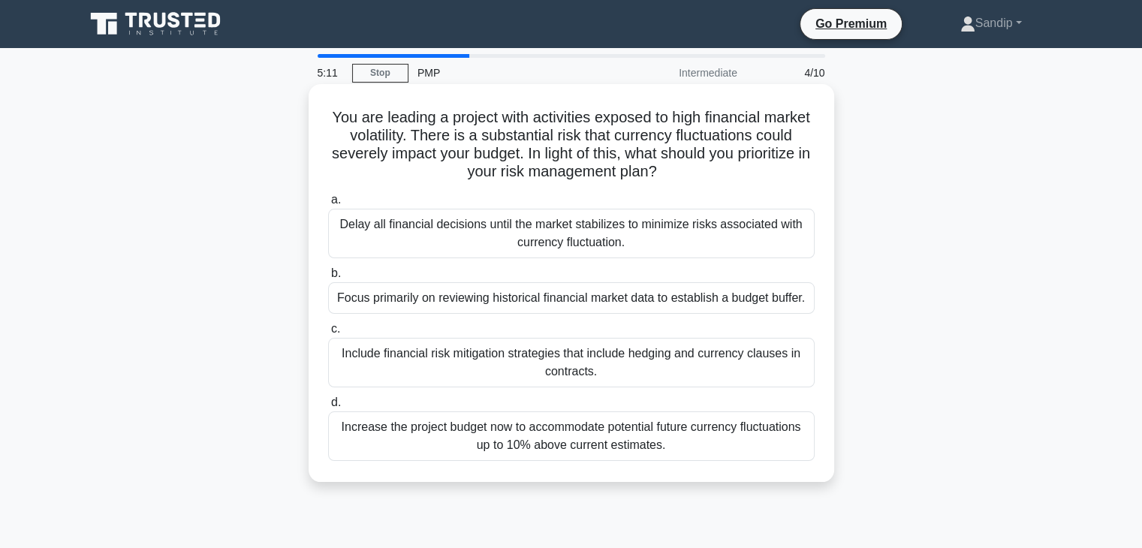
click at [711, 355] on div "Include financial risk mitigation strategies that include hedging and currency …" at bounding box center [571, 363] width 486 height 50
click at [328, 334] on input "c. Include financial risk mitigation strategies that include hedging and curren…" at bounding box center [328, 329] width 0 height 10
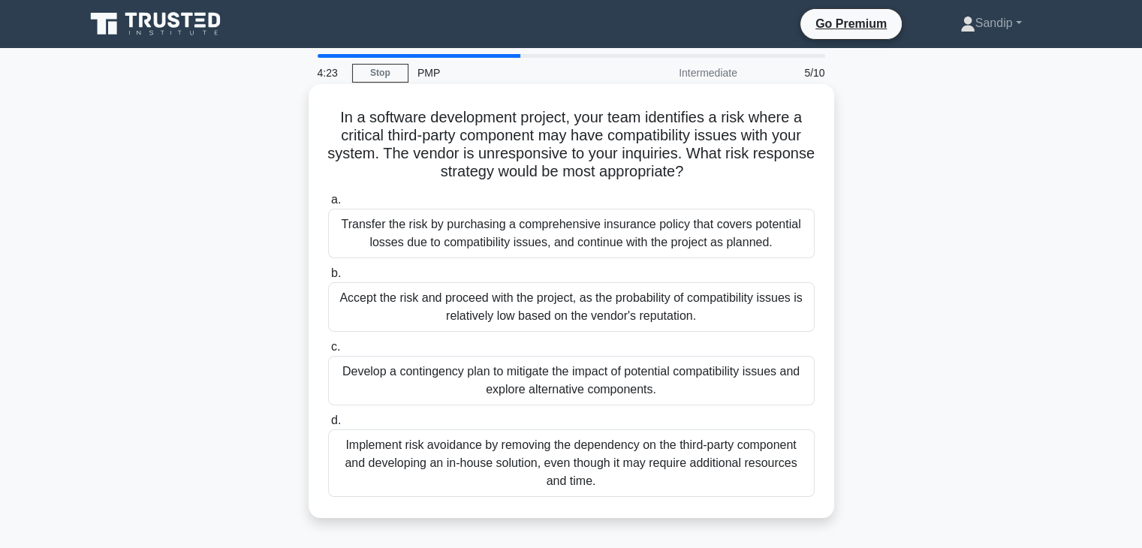
click at [766, 376] on div "Develop a contingency plan to mitigate the impact of potential compatibility is…" at bounding box center [571, 381] width 486 height 50
click at [328, 352] on input "c. Develop a contingency plan to mitigate the impact of potential compatibility…" at bounding box center [328, 347] width 0 height 10
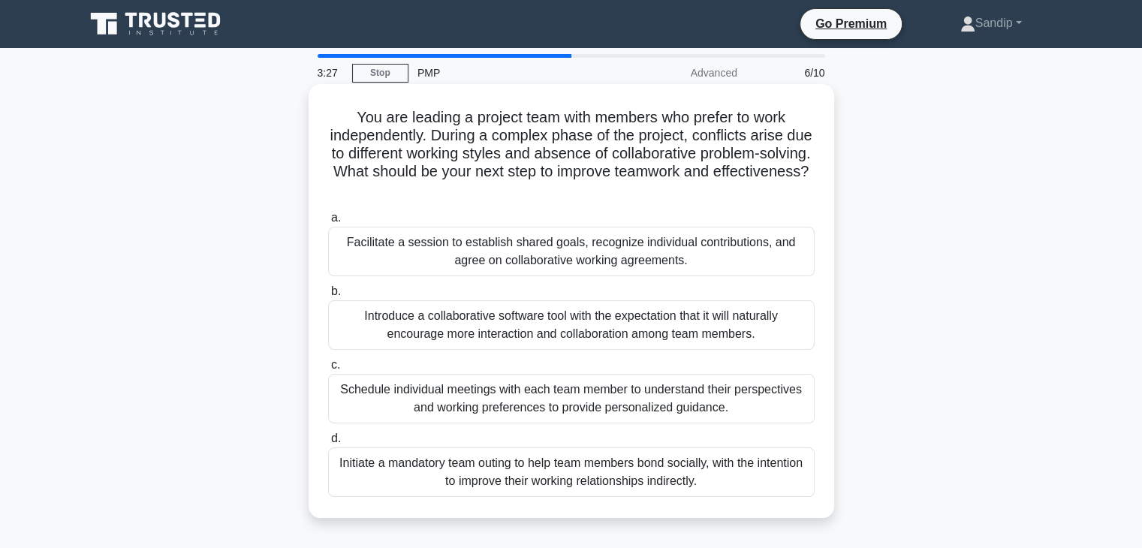
click at [584, 262] on div "Facilitate a session to establish shared goals, recognize individual contributi…" at bounding box center [571, 252] width 486 height 50
click at [328, 223] on input "a. Facilitate a session to establish shared goals, recognize individual contrib…" at bounding box center [328, 218] width 0 height 10
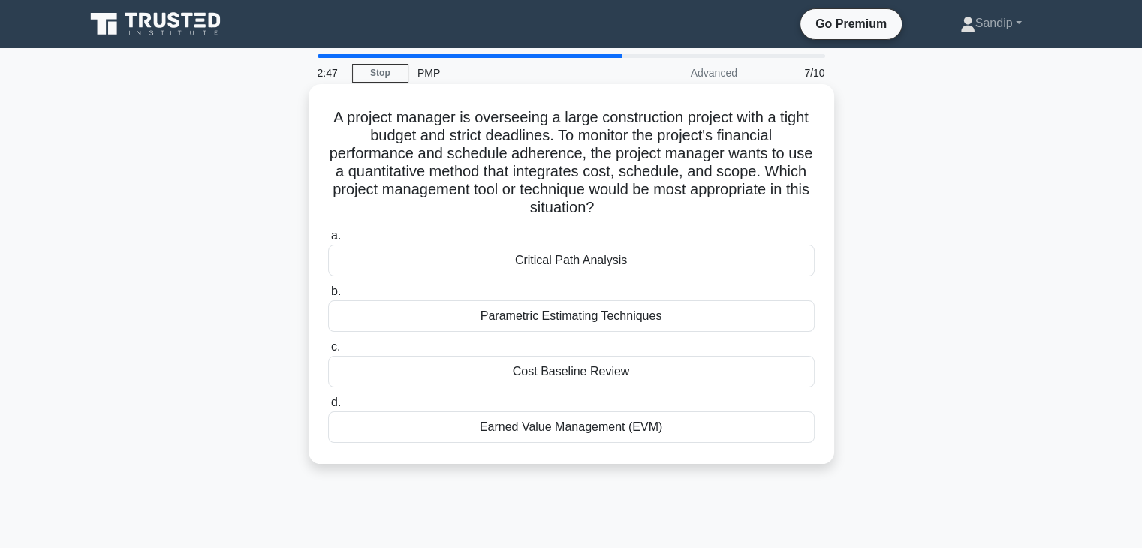
click at [603, 429] on div "Earned Value Management (EVM)" at bounding box center [571, 427] width 486 height 32
click at [328, 408] on input "d. Earned Value Management (EVM)" at bounding box center [328, 403] width 0 height 10
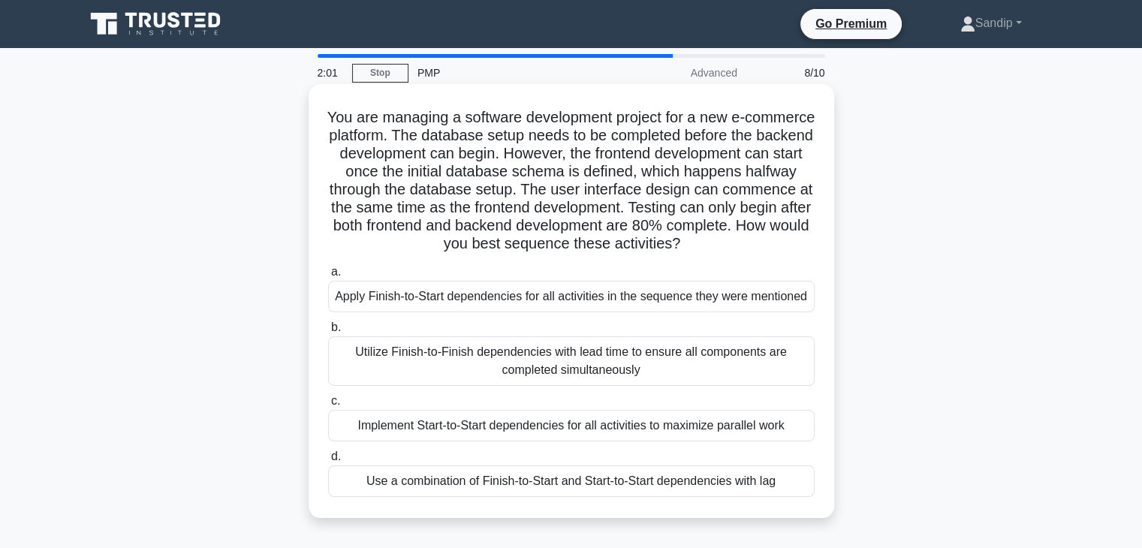
click at [693, 301] on div "Apply Finish-to-Start dependencies for all activities in the sequence they were…" at bounding box center [571, 297] width 486 height 32
click at [328, 277] on input "a. Apply Finish-to-Start dependencies for all activities in the sequence they w…" at bounding box center [328, 272] width 0 height 10
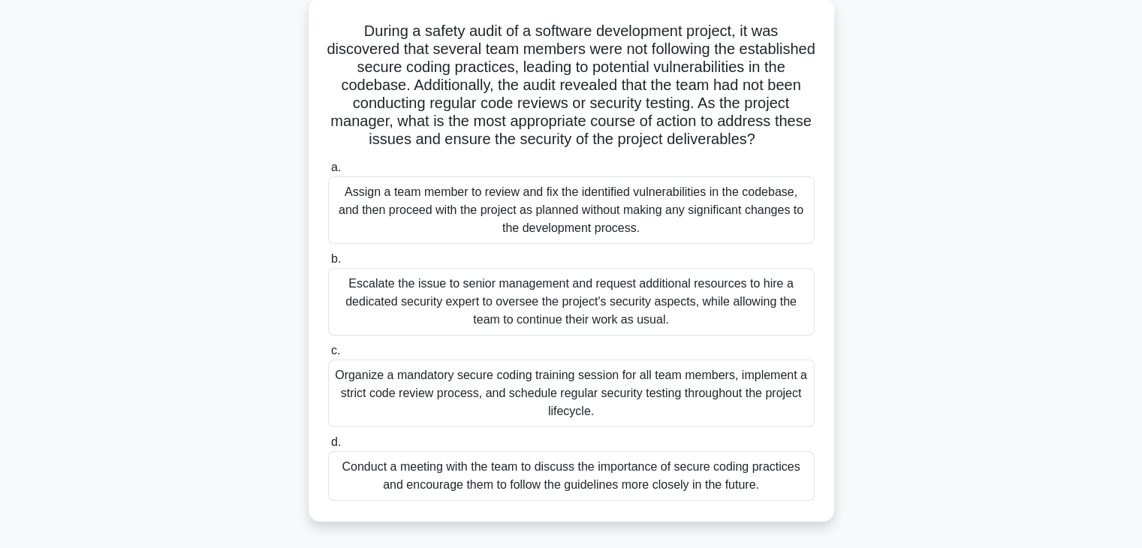
scroll to position [91, 0]
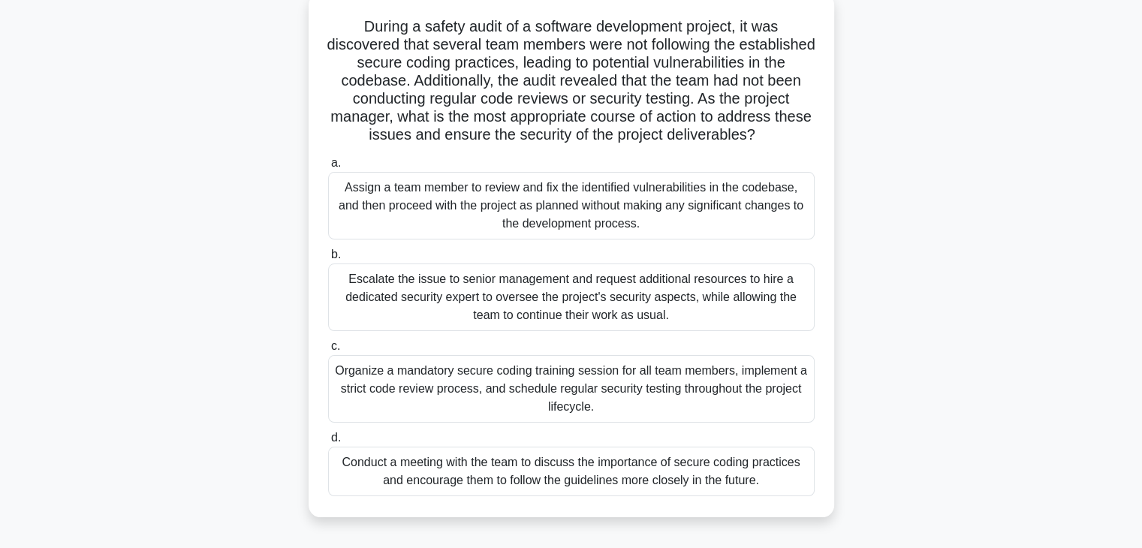
click at [566, 483] on div "Conduct a meeting with the team to discuss the importance of secure coding prac…" at bounding box center [571, 472] width 486 height 50
click at [328, 443] on input "d. Conduct a meeting with the team to discuss the importance of secure coding p…" at bounding box center [328, 438] width 0 height 10
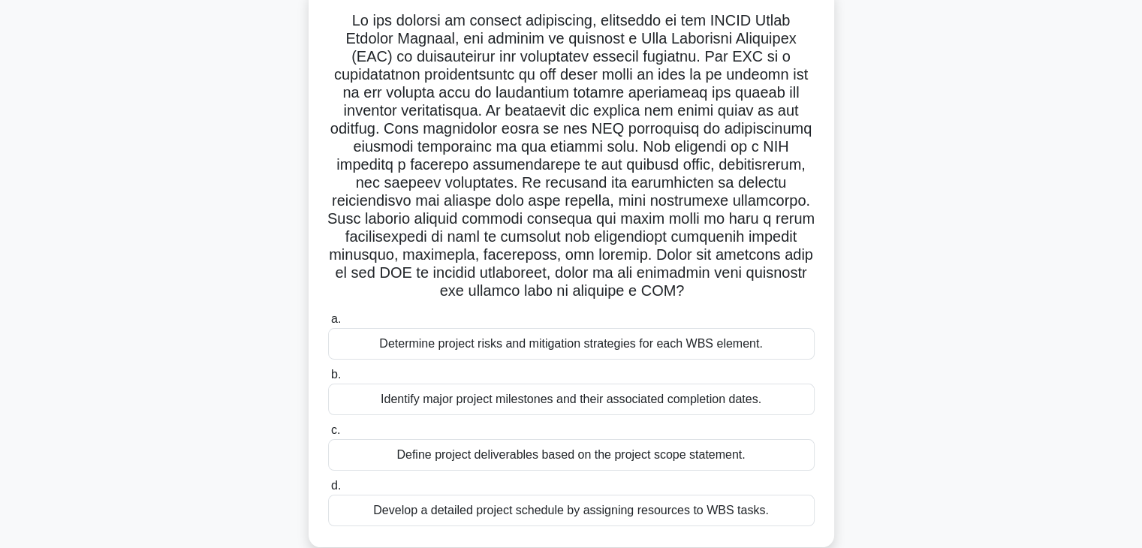
scroll to position [101, 0]
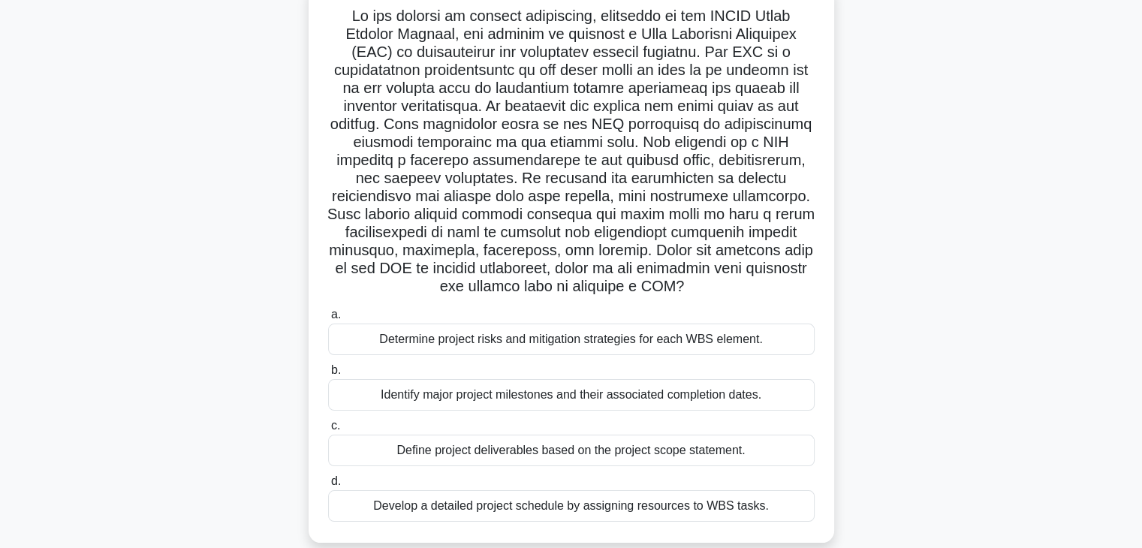
click at [495, 456] on div "Define project deliverables based on the project scope statement." at bounding box center [571, 451] width 486 height 32
click at [328, 431] on input "c. Define project deliverables based on the project scope statement." at bounding box center [328, 426] width 0 height 10
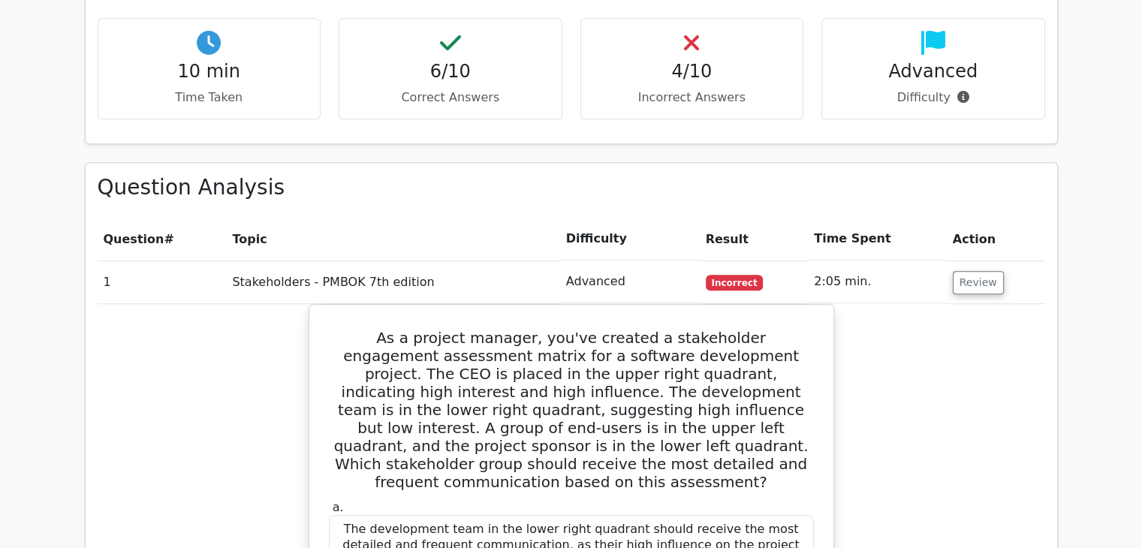
scroll to position [1158, 0]
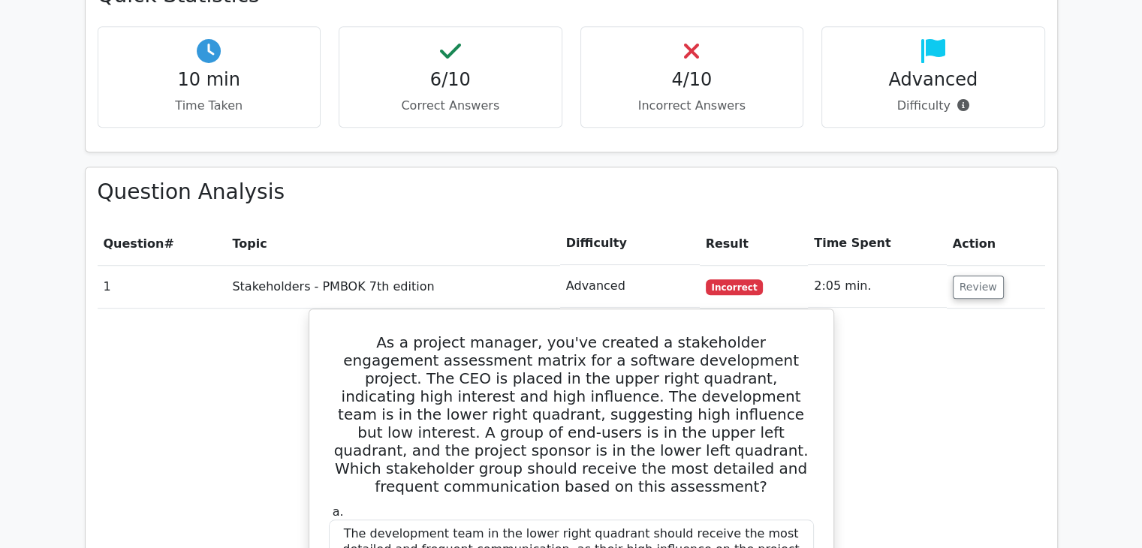
click at [963, 265] on td "Review" at bounding box center [995, 286] width 98 height 43
click at [963, 275] on button "Review" at bounding box center [977, 286] width 51 height 23
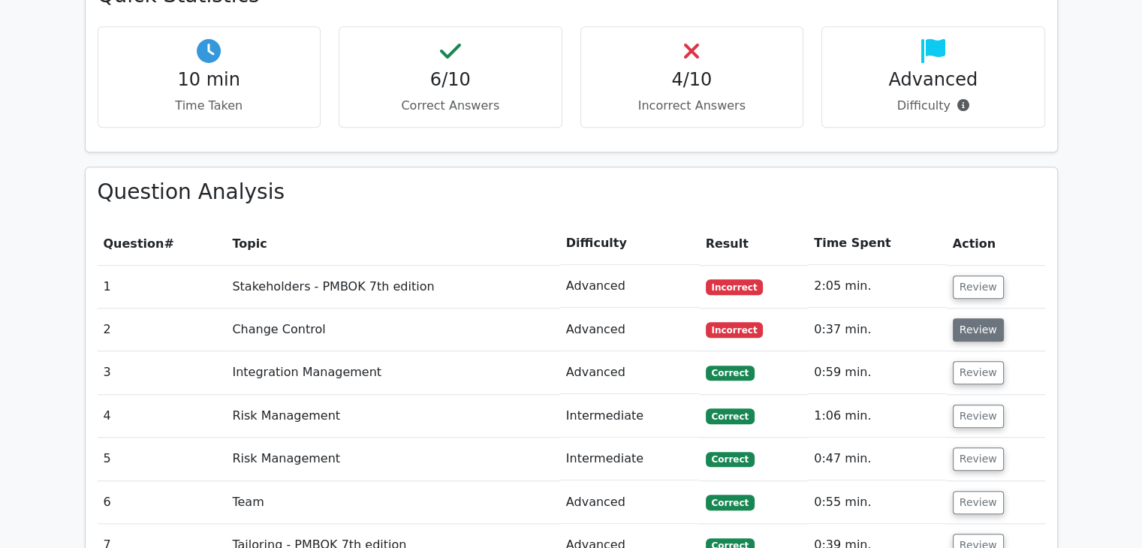
click at [964, 318] on button "Review" at bounding box center [977, 329] width 51 height 23
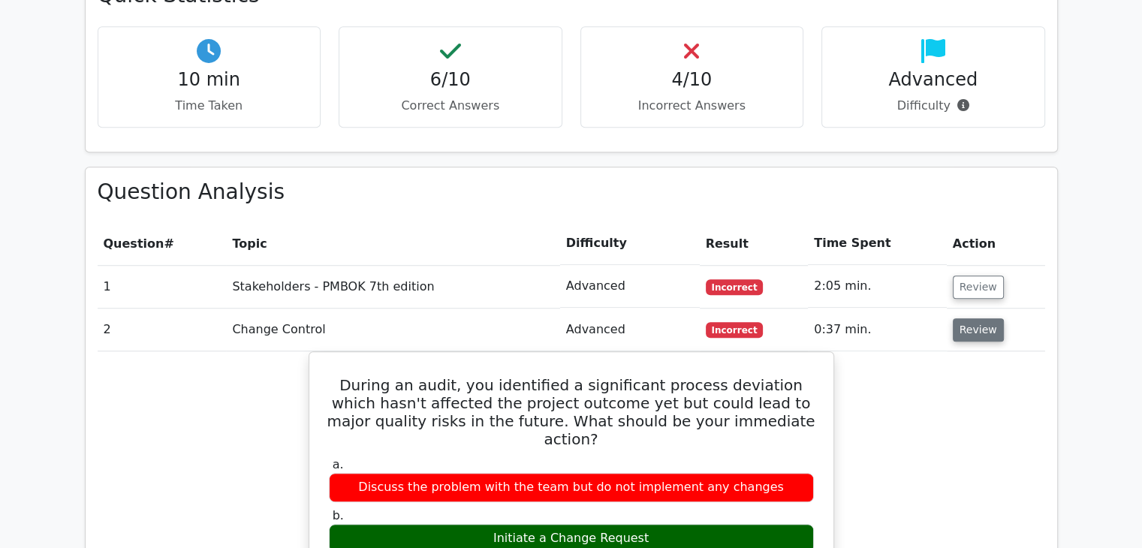
click at [964, 318] on button "Review" at bounding box center [977, 329] width 51 height 23
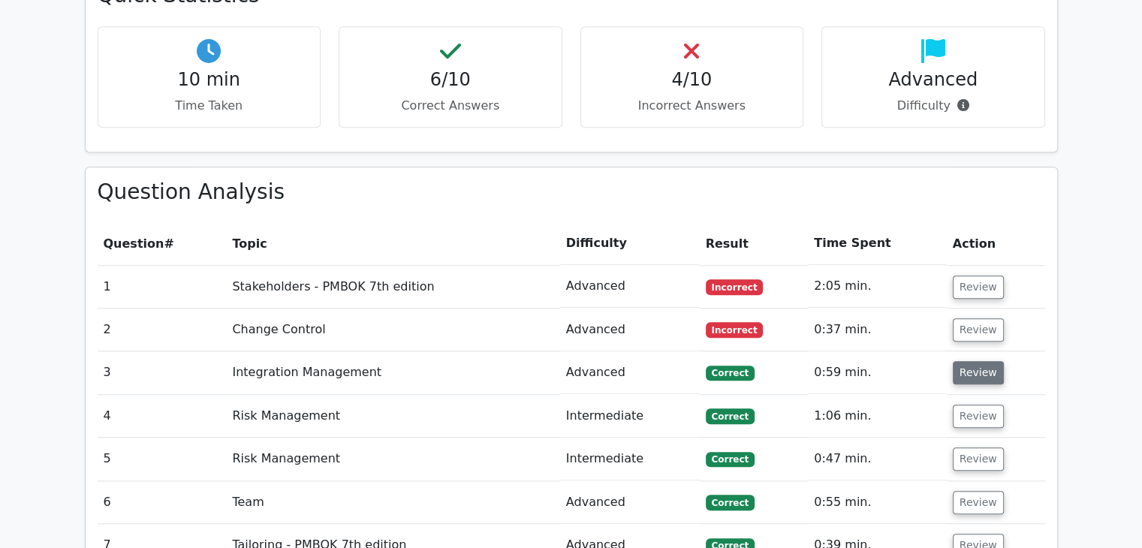
click at [967, 361] on button "Review" at bounding box center [977, 372] width 51 height 23
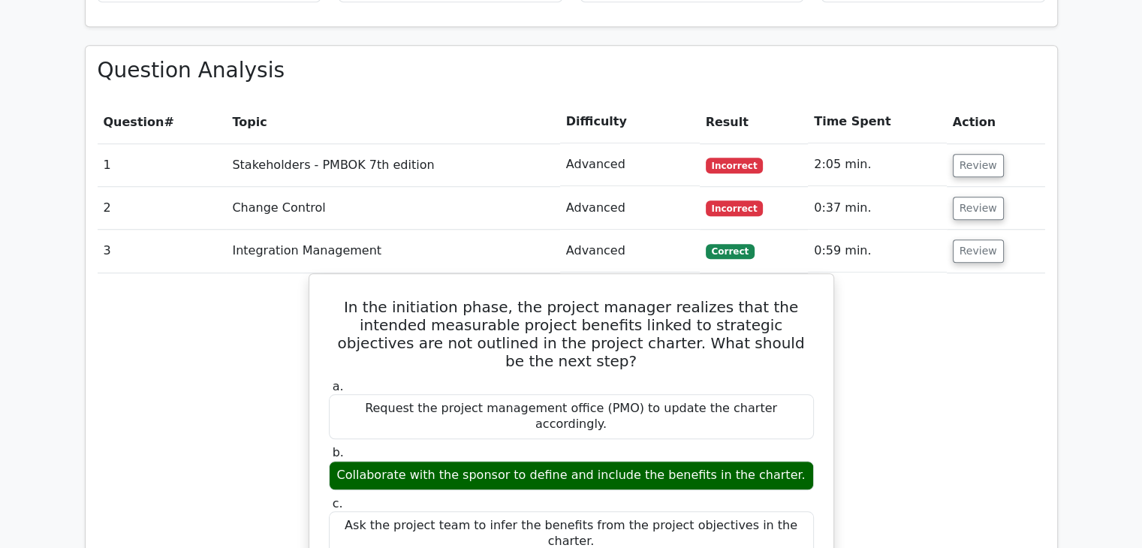
scroll to position [1288, 0]
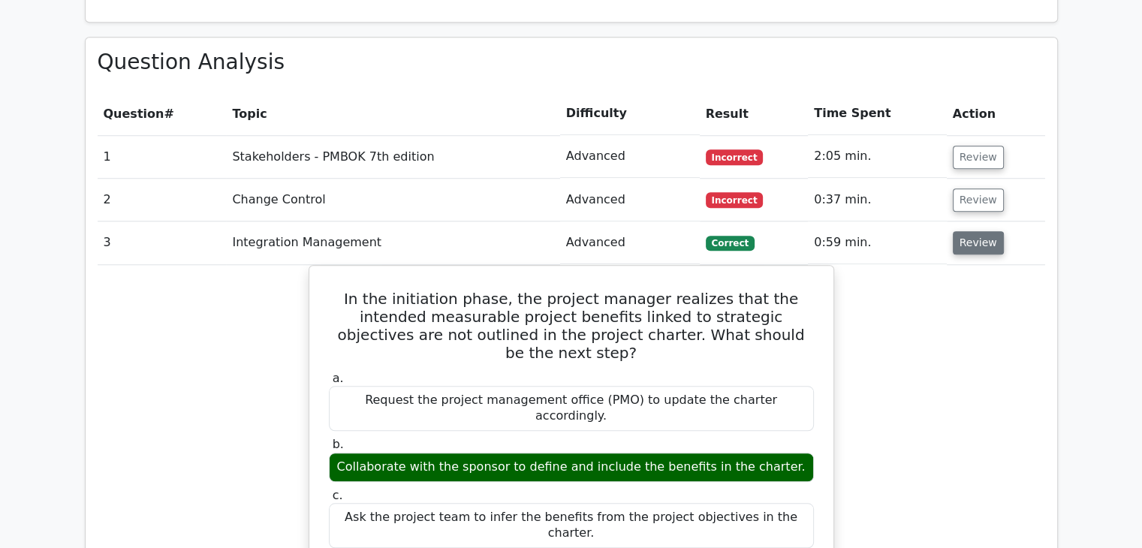
click at [967, 231] on button "Review" at bounding box center [977, 242] width 51 height 23
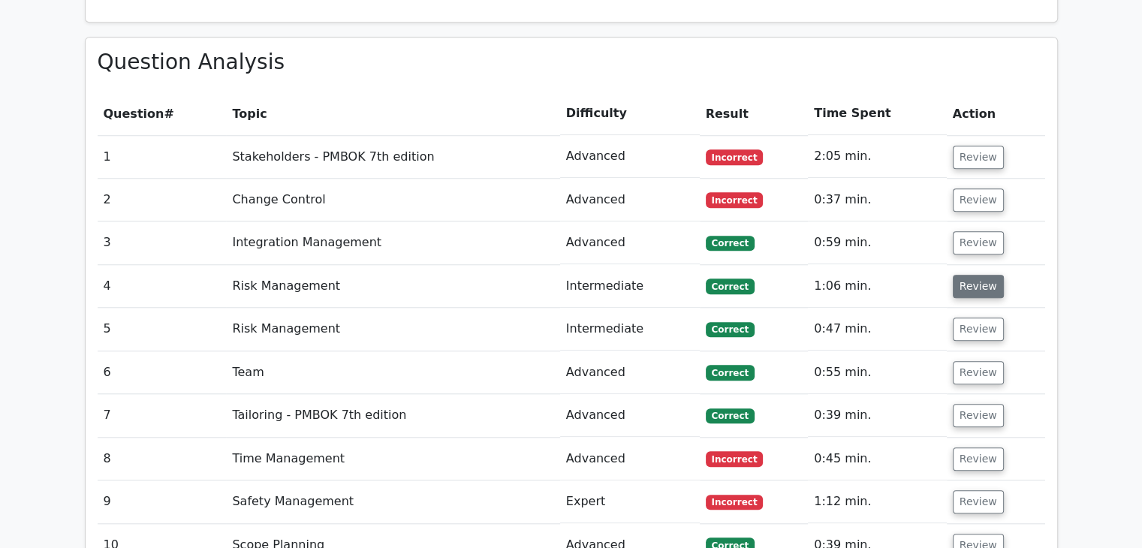
click at [969, 275] on button "Review" at bounding box center [977, 286] width 51 height 23
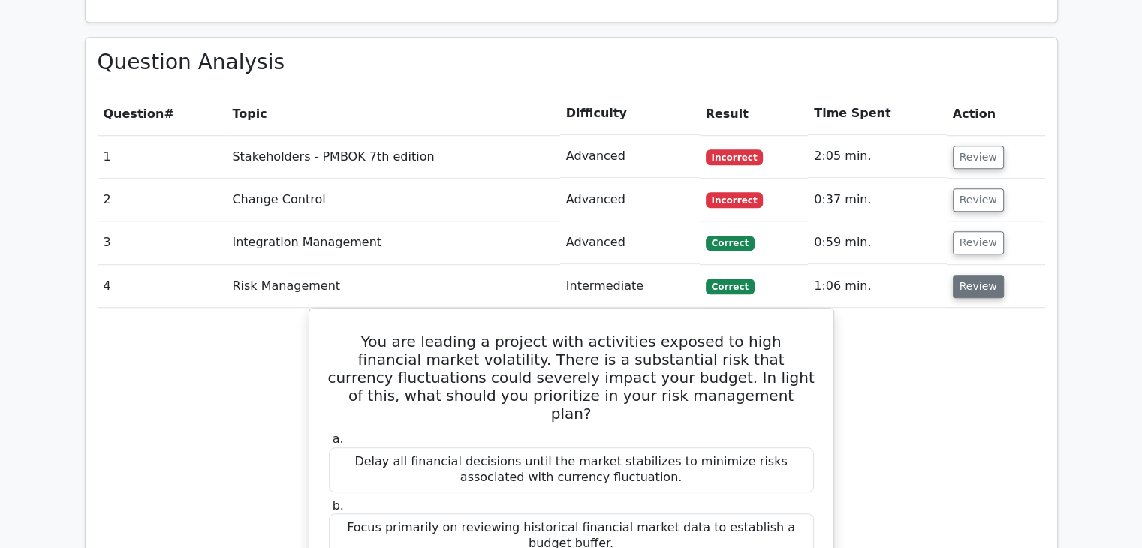
click at [969, 275] on button "Review" at bounding box center [977, 286] width 51 height 23
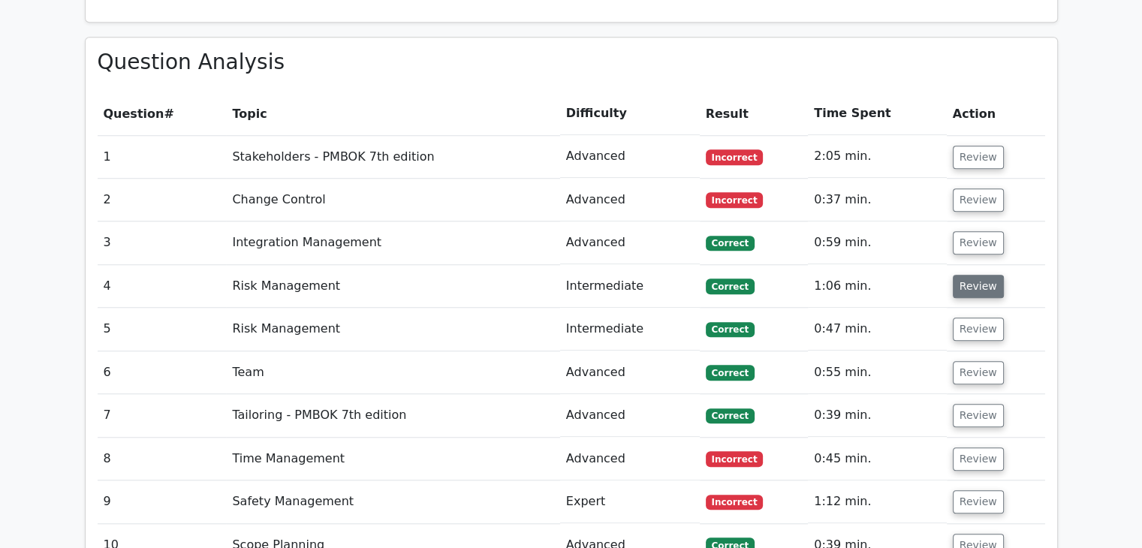
click at [969, 275] on button "Review" at bounding box center [977, 286] width 51 height 23
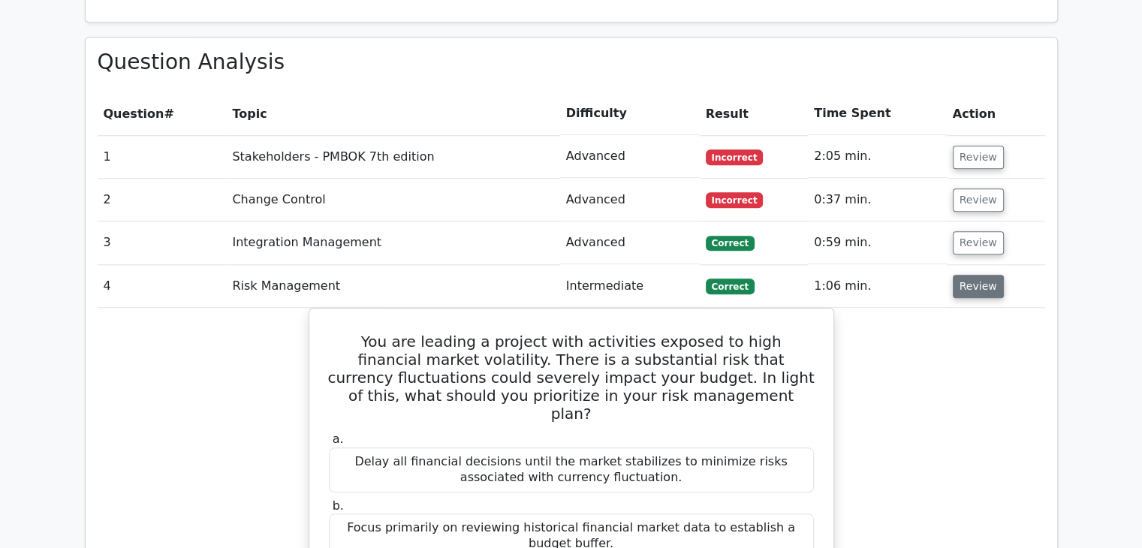
click at [969, 275] on button "Review" at bounding box center [977, 286] width 51 height 23
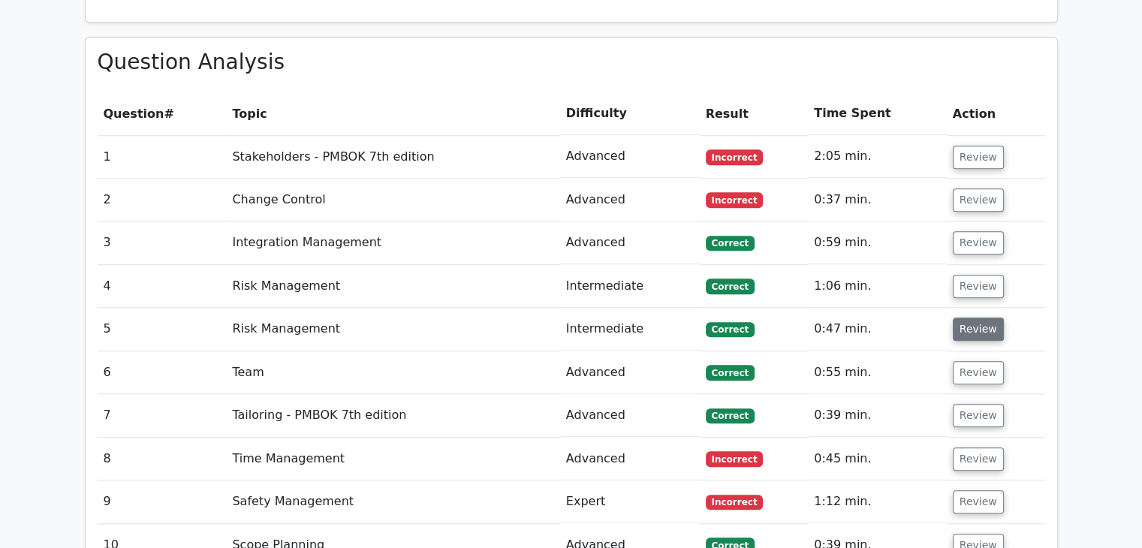
click at [973, 317] on button "Review" at bounding box center [977, 328] width 51 height 23
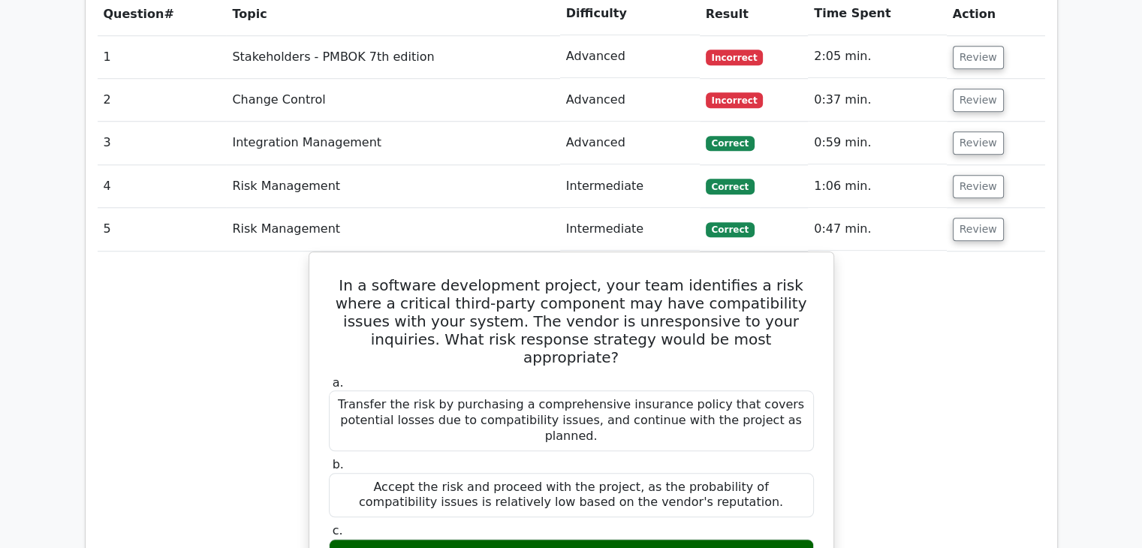
scroll to position [1424, 0]
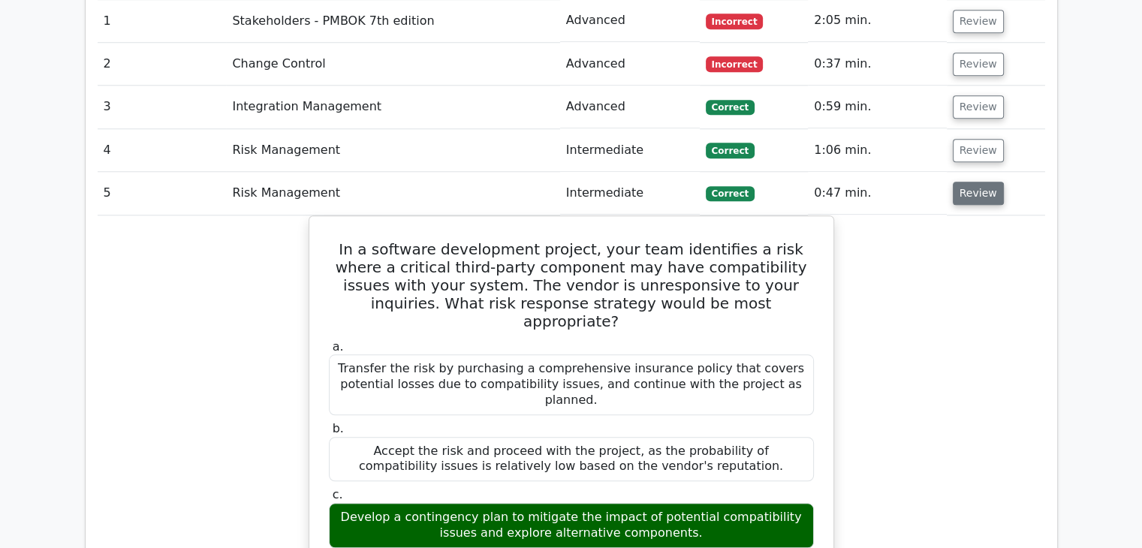
click at [973, 182] on button "Review" at bounding box center [977, 193] width 51 height 23
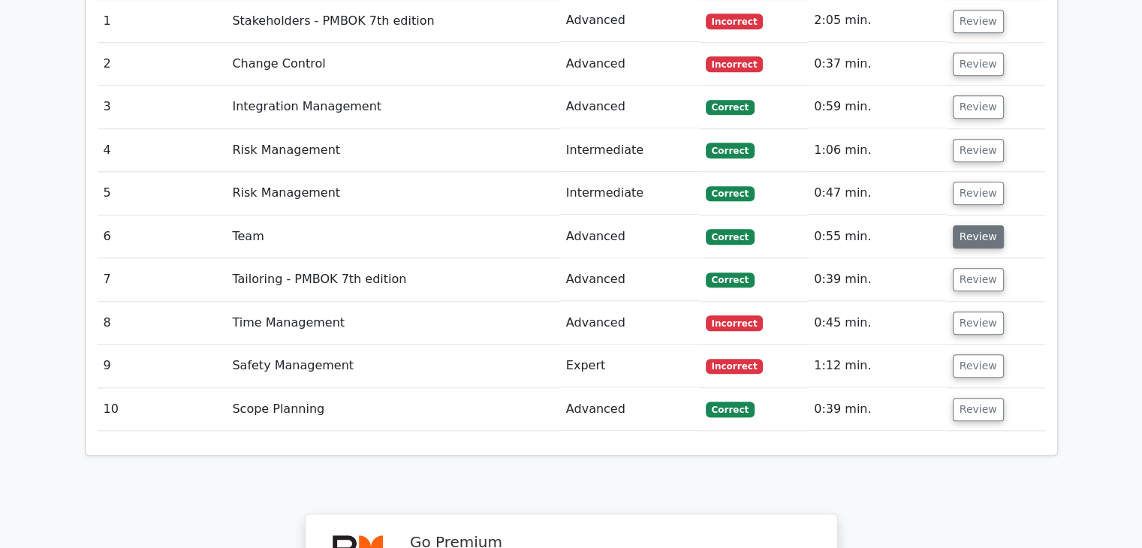
click at [967, 225] on button "Review" at bounding box center [977, 236] width 51 height 23
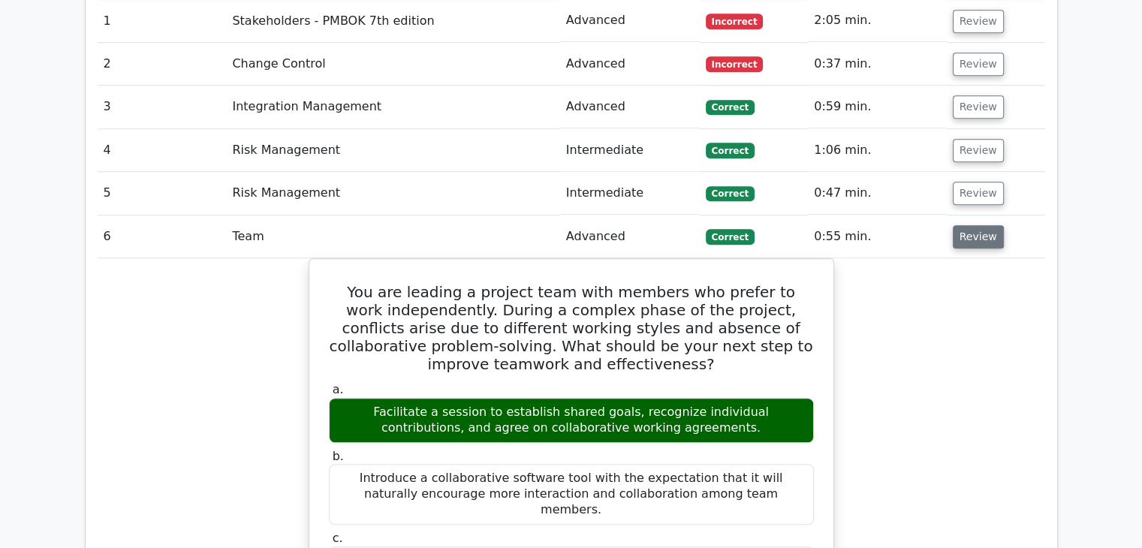
click at [967, 225] on button "Review" at bounding box center [977, 236] width 51 height 23
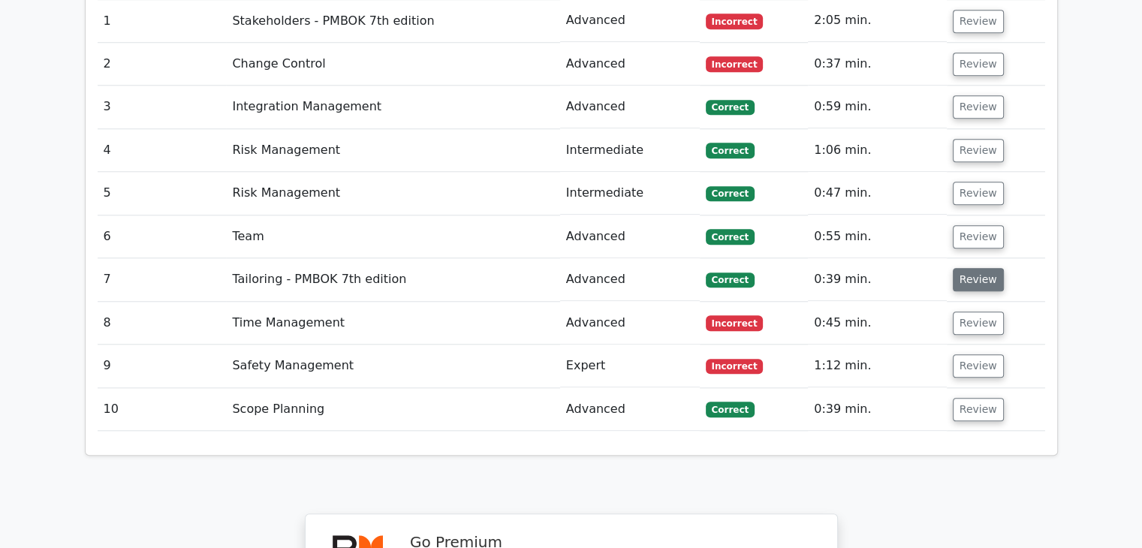
click at [965, 268] on button "Review" at bounding box center [977, 279] width 51 height 23
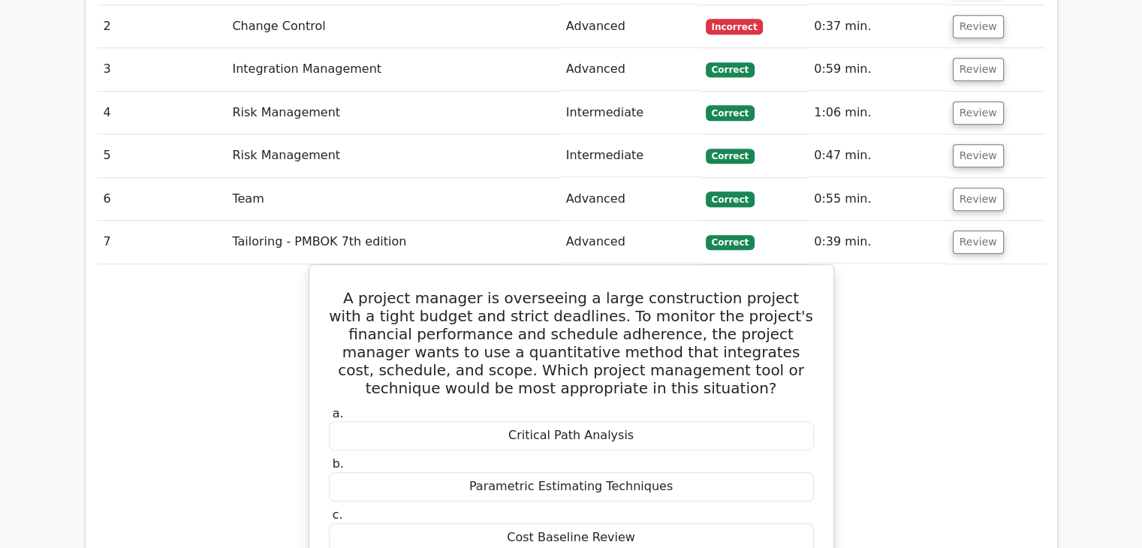
scroll to position [1469, 0]
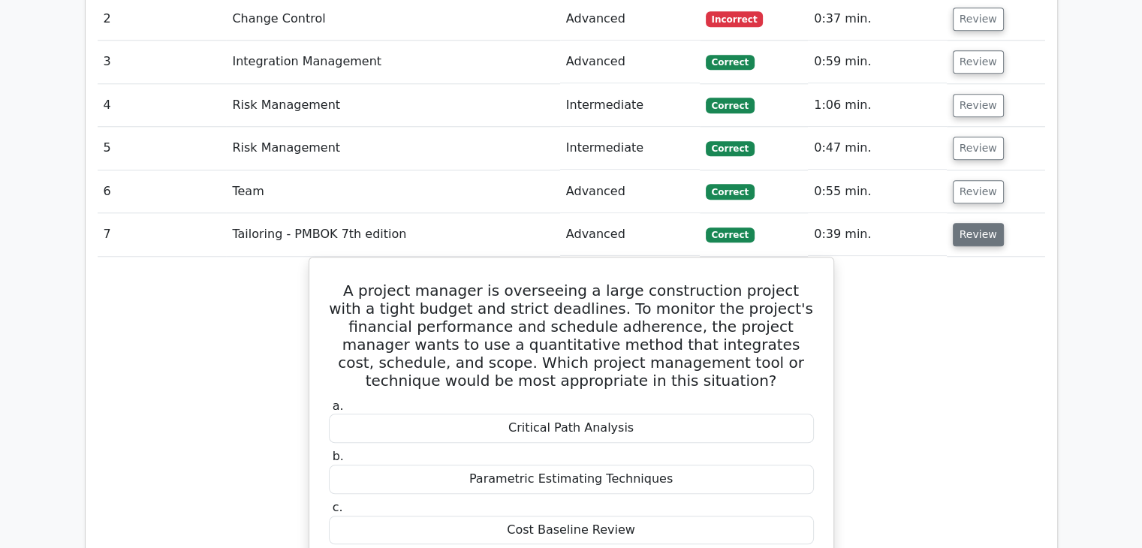
click at [958, 223] on button "Review" at bounding box center [977, 234] width 51 height 23
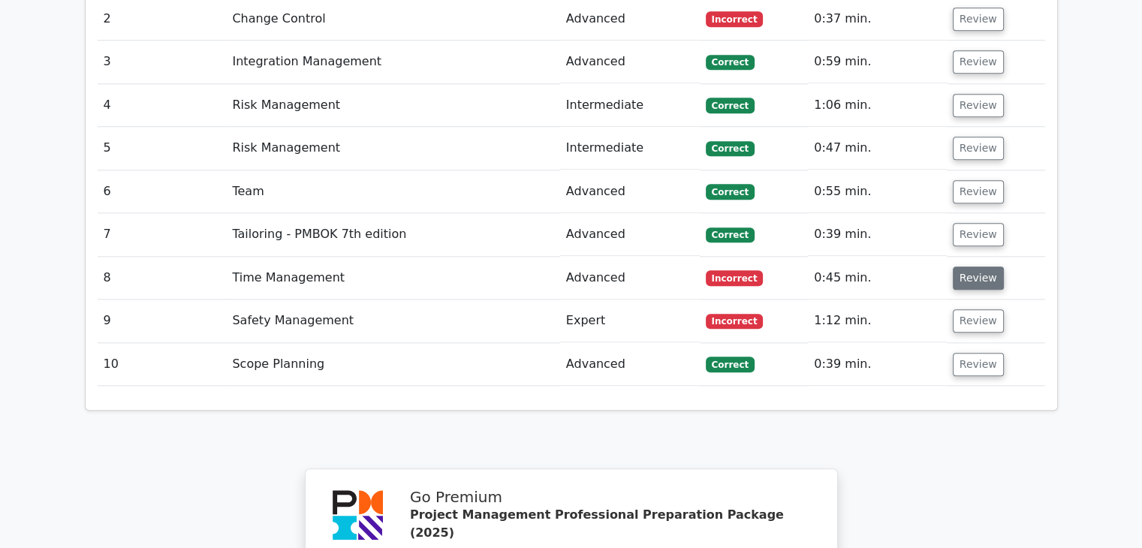
click at [958, 266] on button "Review" at bounding box center [977, 277] width 51 height 23
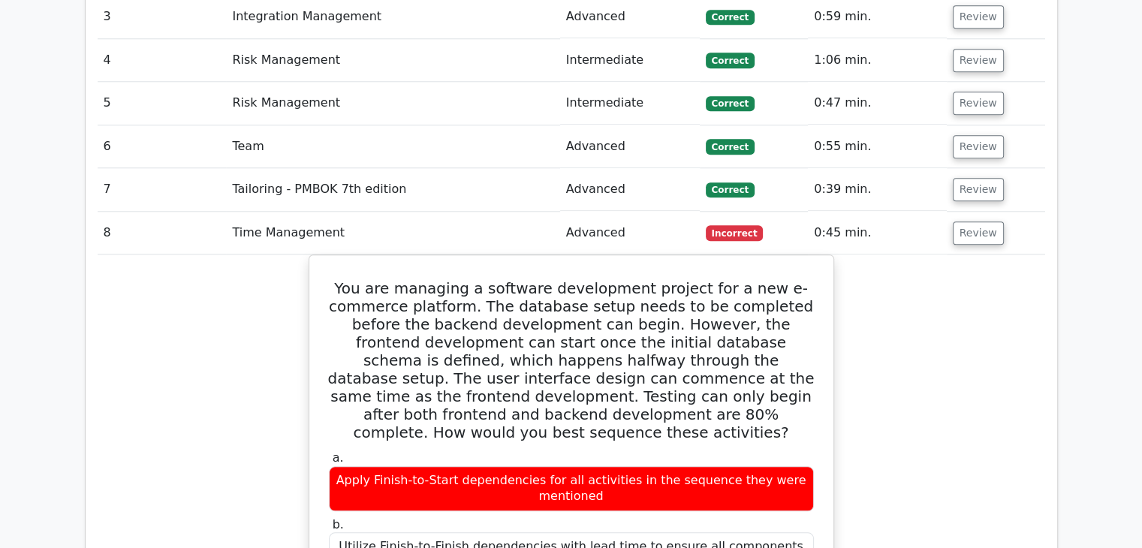
scroll to position [1513, 0]
click at [979, 222] on button "Review" at bounding box center [977, 233] width 51 height 23
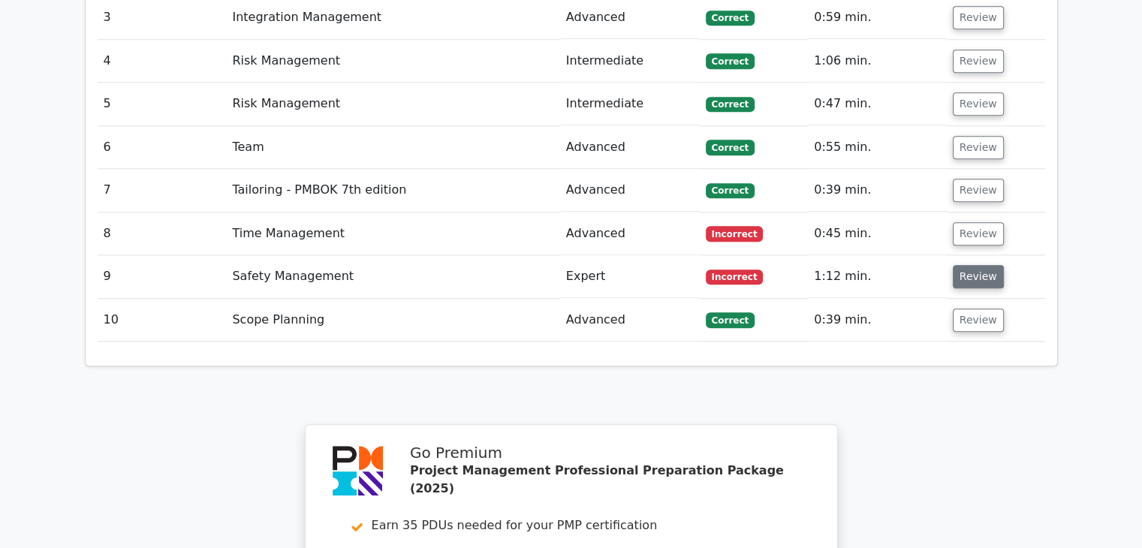
click at [970, 265] on button "Review" at bounding box center [977, 276] width 51 height 23
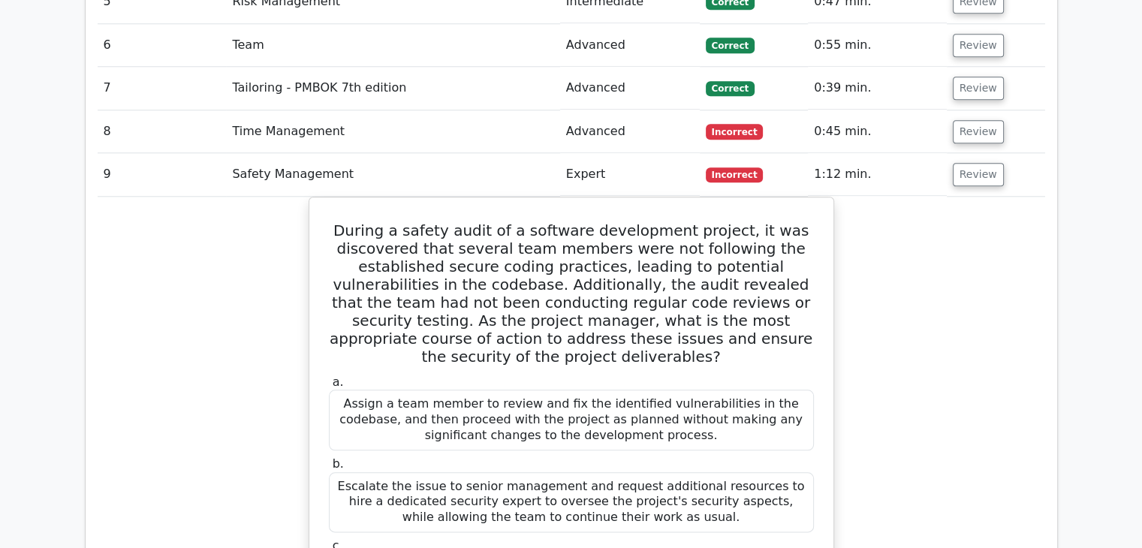
scroll to position [1570, 0]
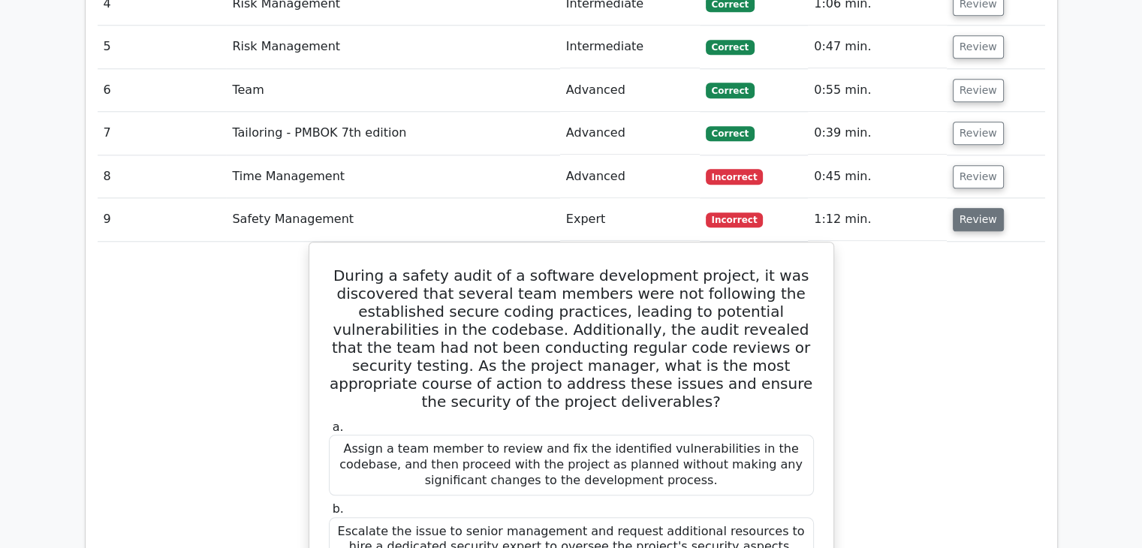
click at [960, 208] on button "Review" at bounding box center [977, 219] width 51 height 23
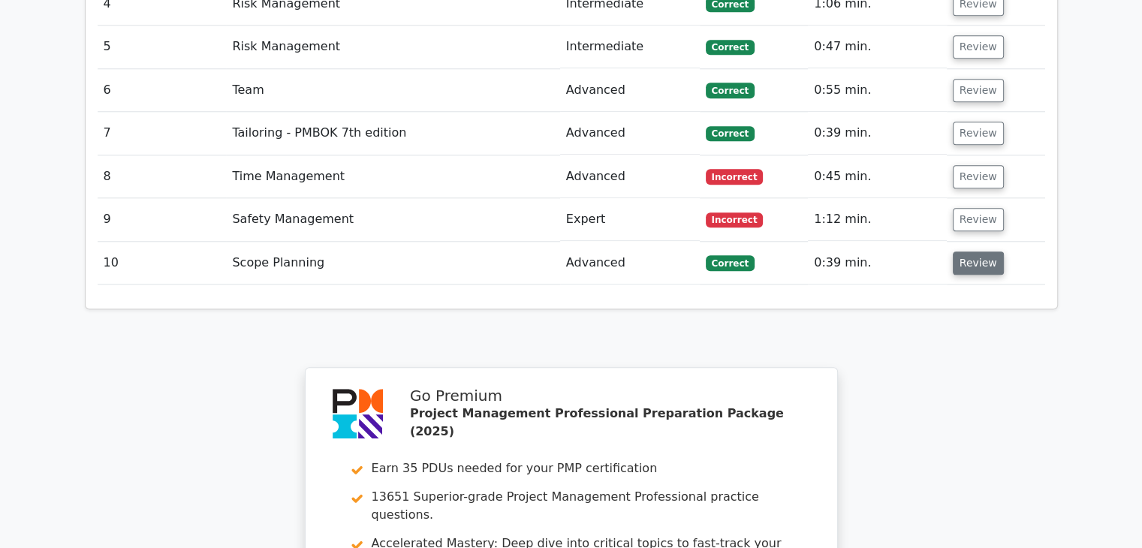
click at [952, 251] on button "Review" at bounding box center [977, 262] width 51 height 23
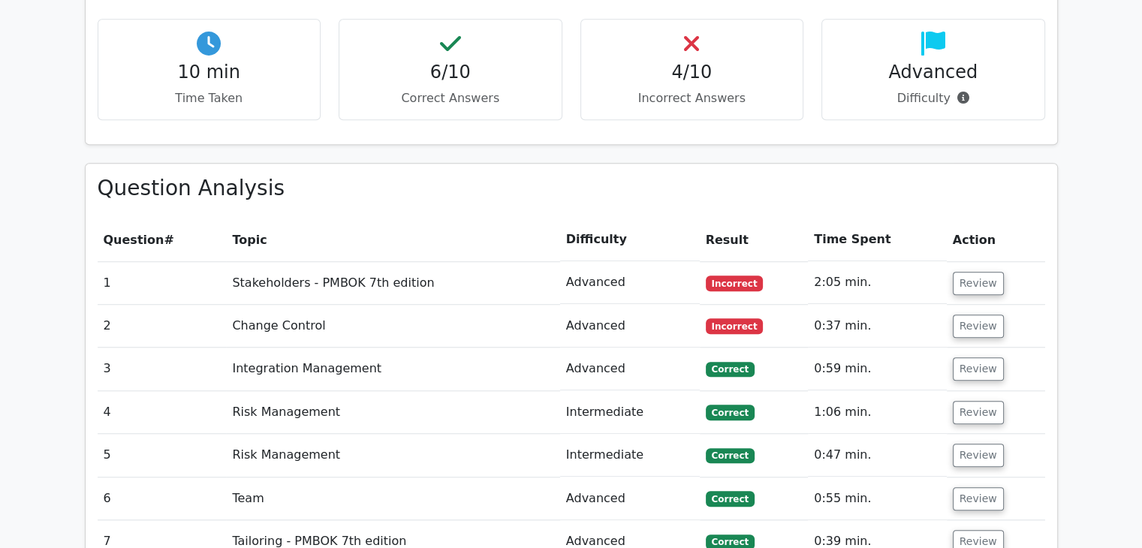
scroll to position [1157, 0]
